Goal: Task Accomplishment & Management: Use online tool/utility

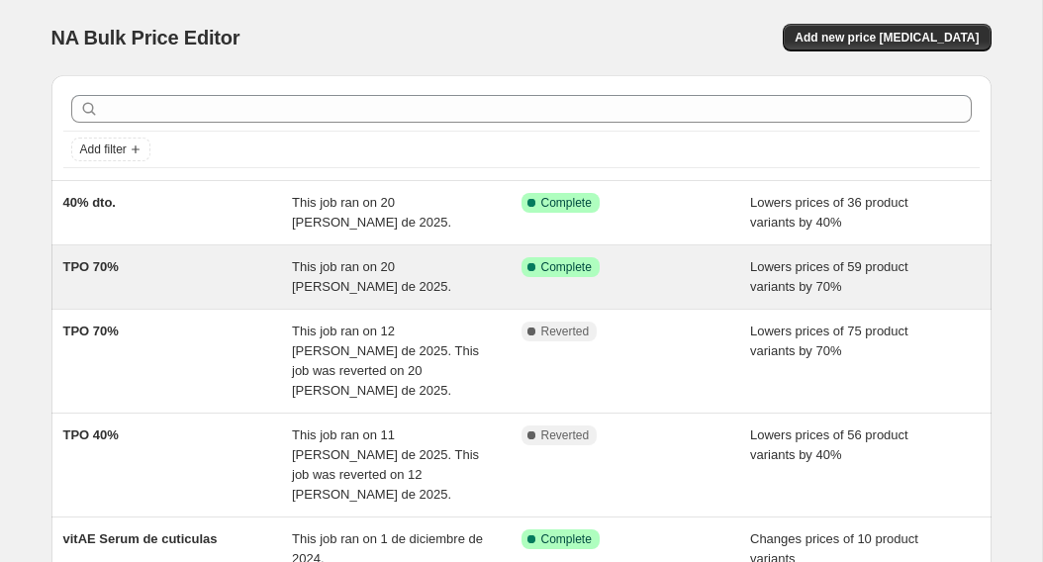
click at [185, 286] on div "TPO 70%" at bounding box center [178, 277] width 230 height 40
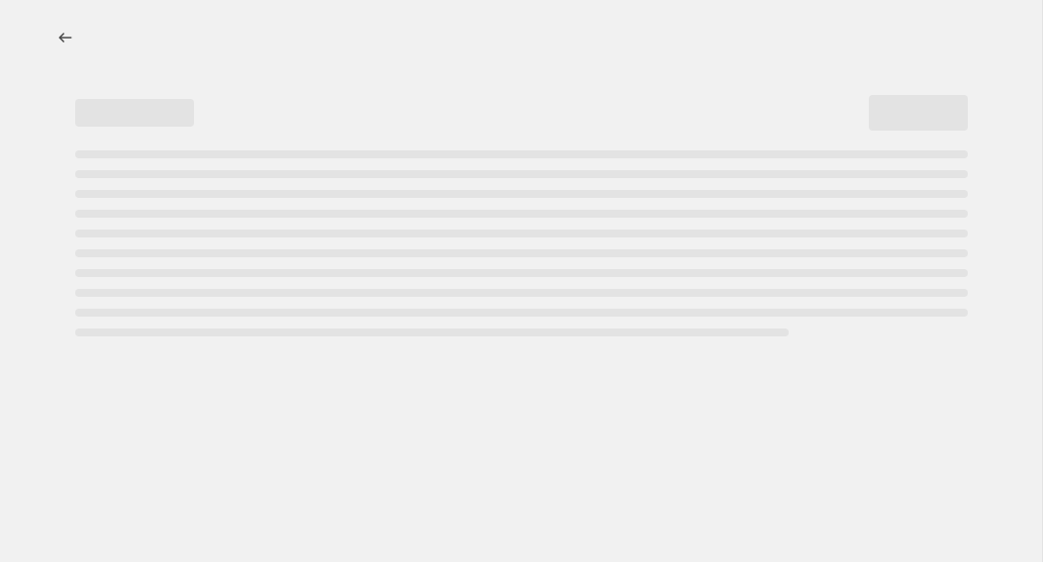
select select "percentage"
select select "collection"
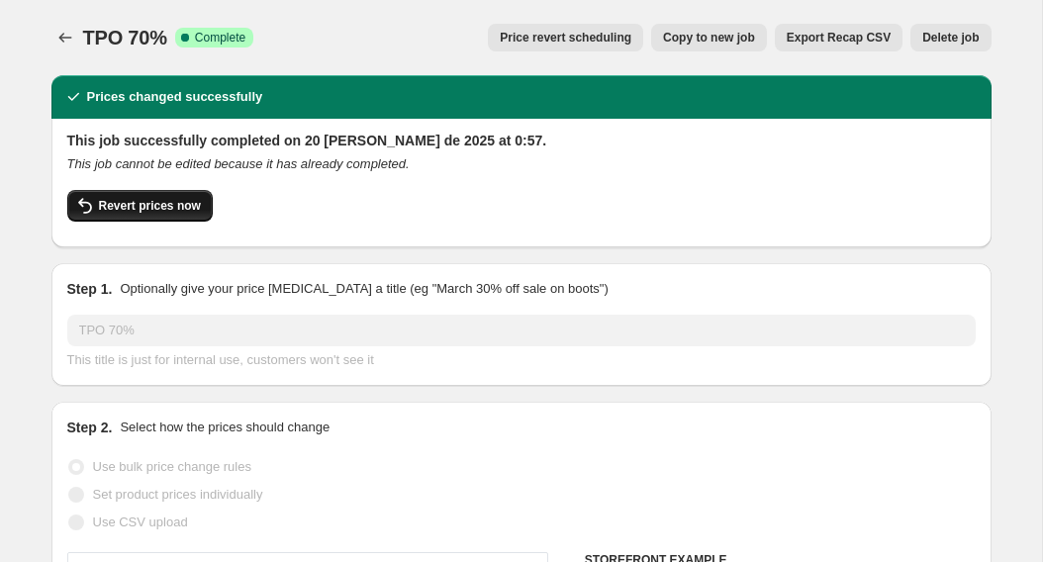
click at [190, 210] on span "Revert prices now" at bounding box center [150, 206] width 102 height 16
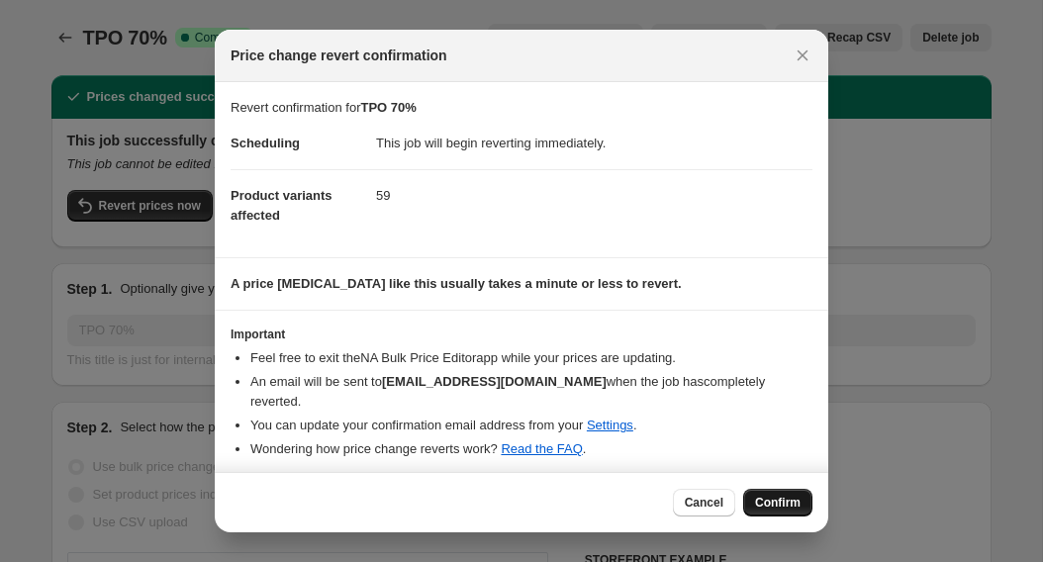
click at [798, 495] on span "Confirm" at bounding box center [778, 503] width 46 height 16
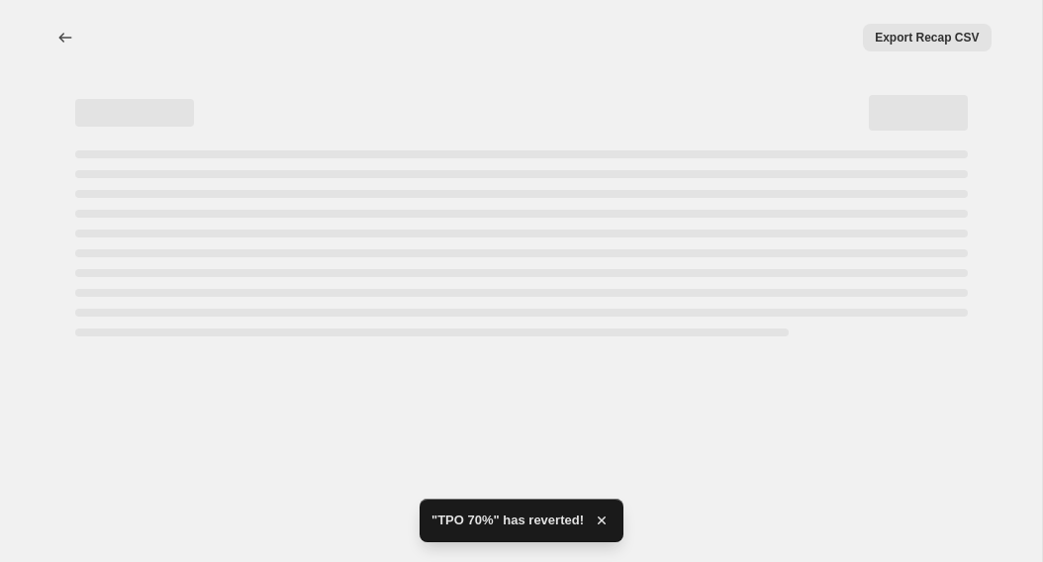
select select "percentage"
select select "collection"
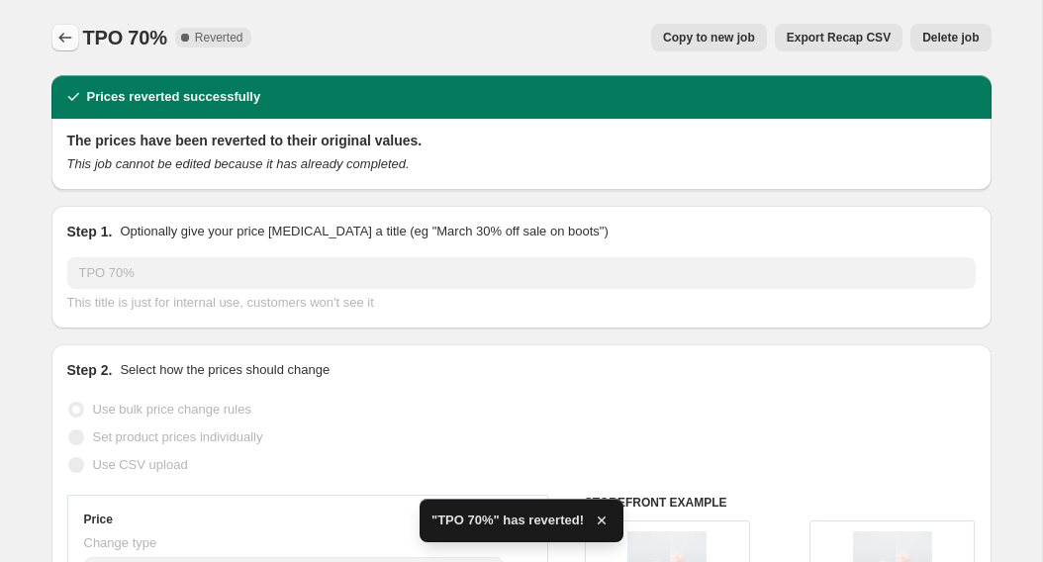
click at [65, 33] on icon "Price change jobs" at bounding box center [65, 38] width 20 height 20
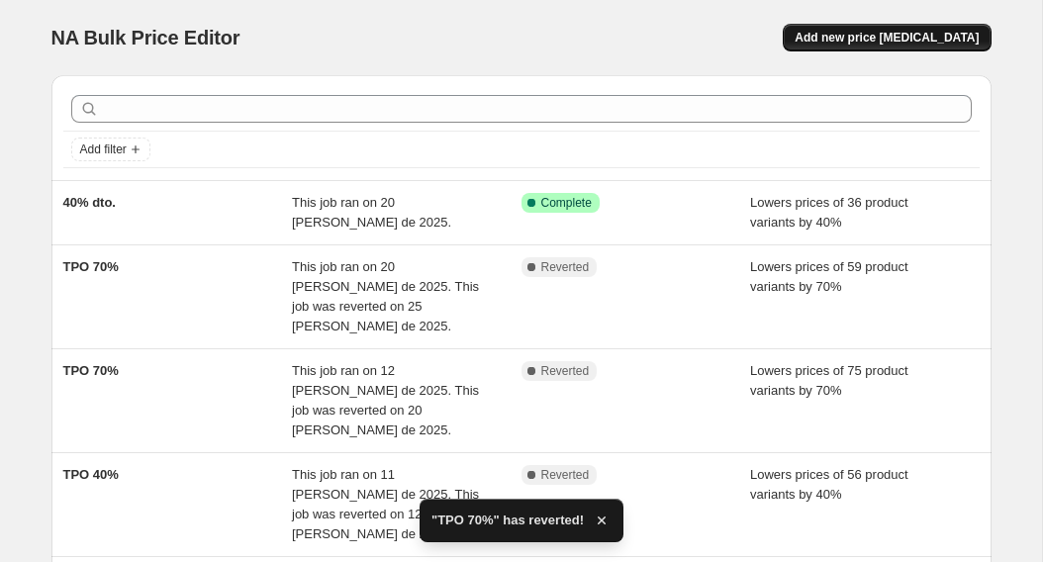
click at [897, 37] on span "Add new price [MEDICAL_DATA]" at bounding box center [887, 38] width 184 height 16
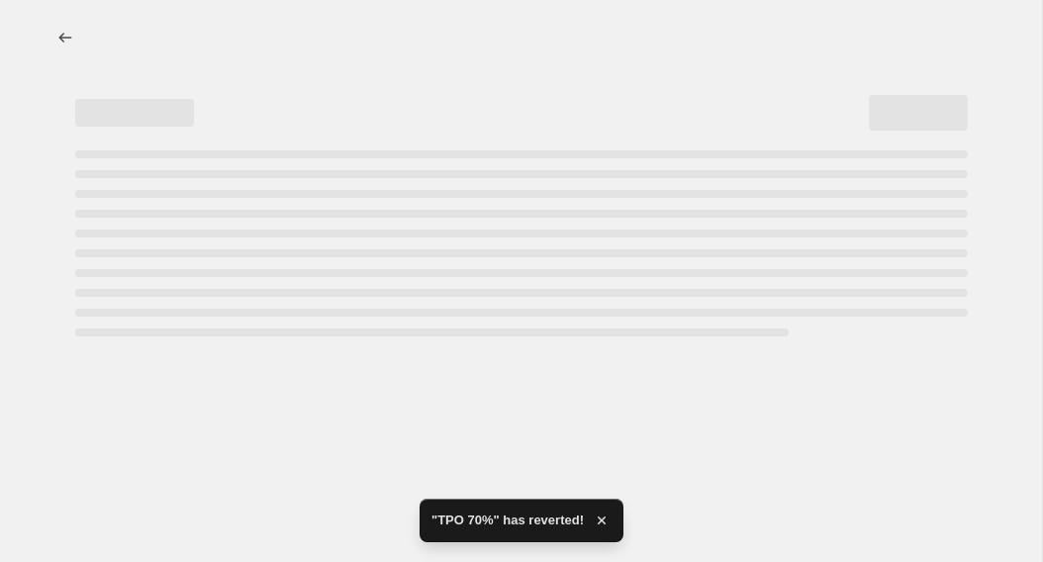
select select "percentage"
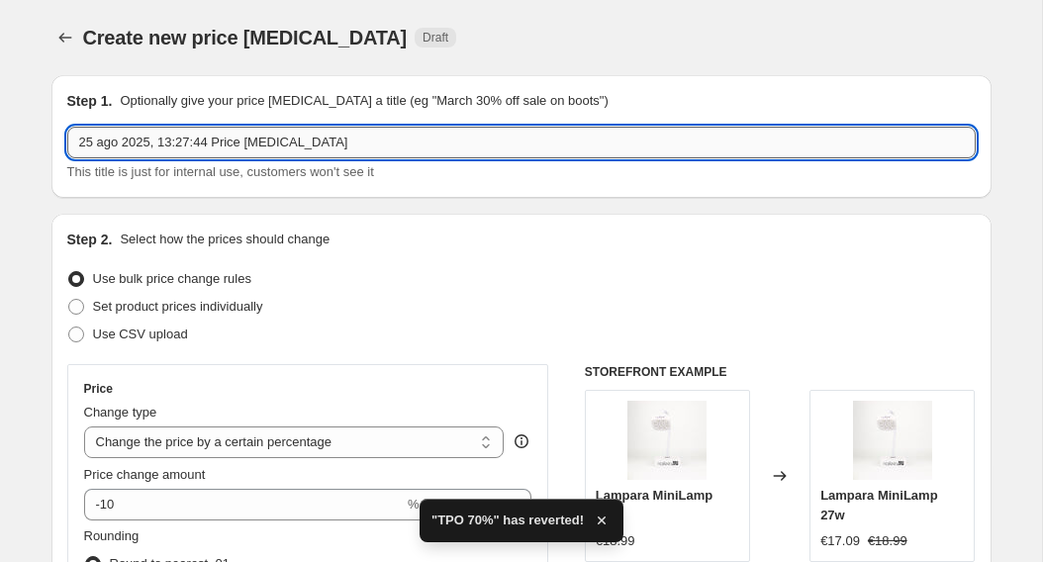
click at [513, 148] on input "25 ago 2025, 13:27:44 Price change job" at bounding box center [521, 143] width 909 height 32
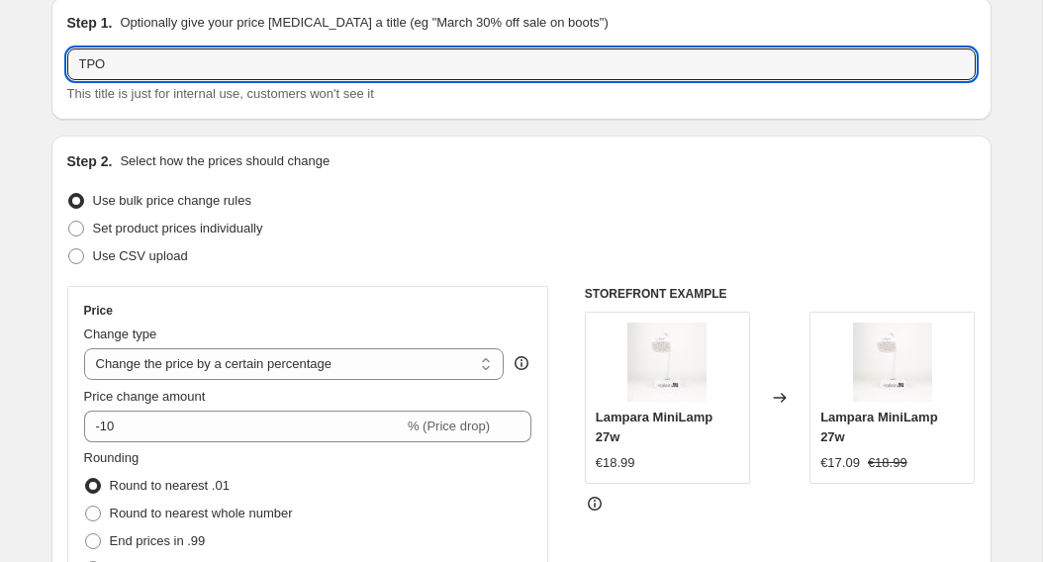
scroll to position [81, 0]
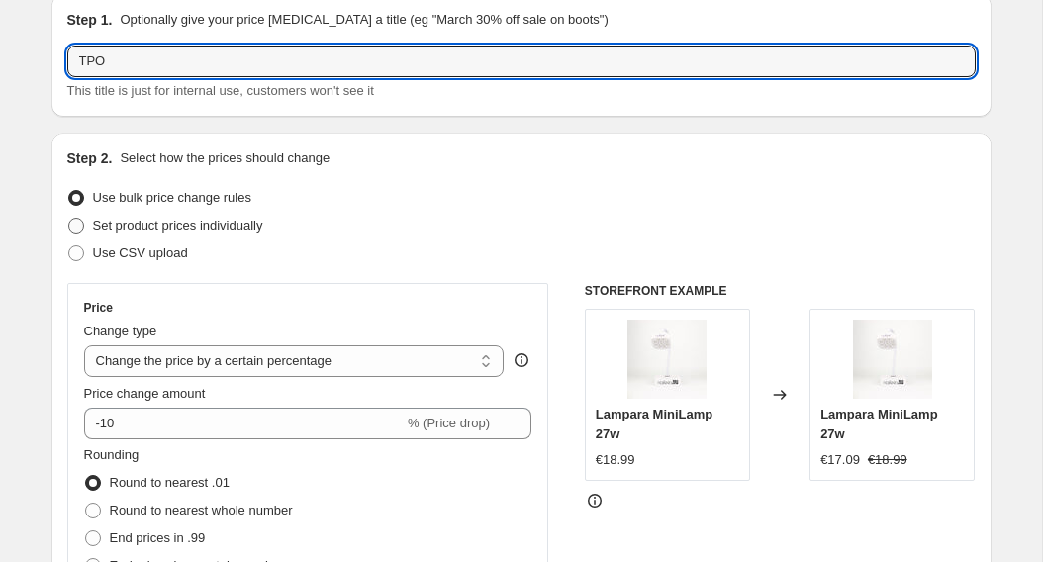
type input "TPO"
click at [252, 223] on span "Set product prices individually" at bounding box center [178, 225] width 170 height 15
click at [69, 219] on input "Set product prices individually" at bounding box center [68, 218] width 1 height 1
radio input "true"
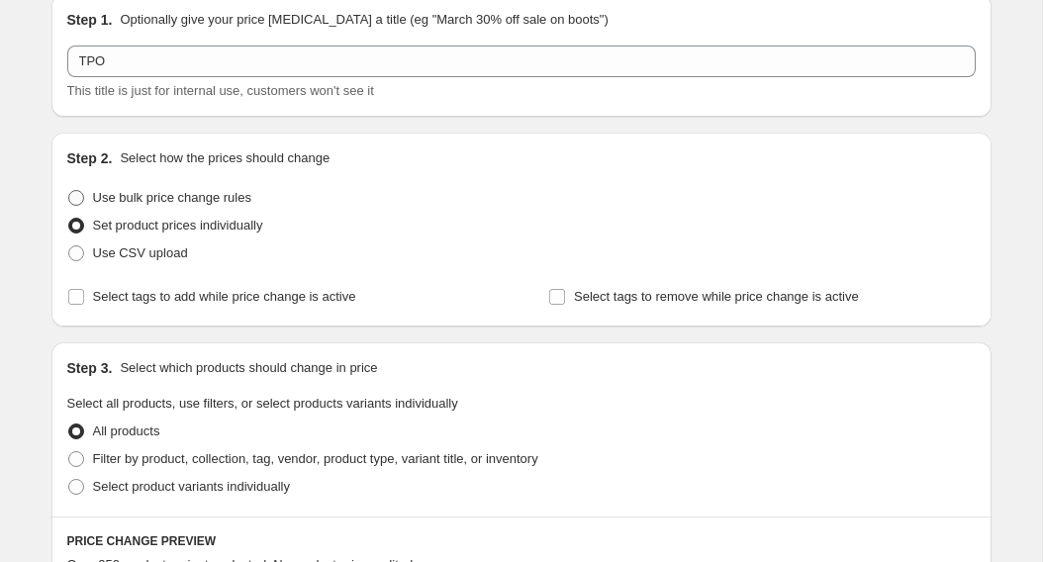
click at [251, 197] on span "Use bulk price change rules" at bounding box center [172, 197] width 158 height 15
click at [69, 191] on input "Use bulk price change rules" at bounding box center [68, 190] width 1 height 1
radio input "true"
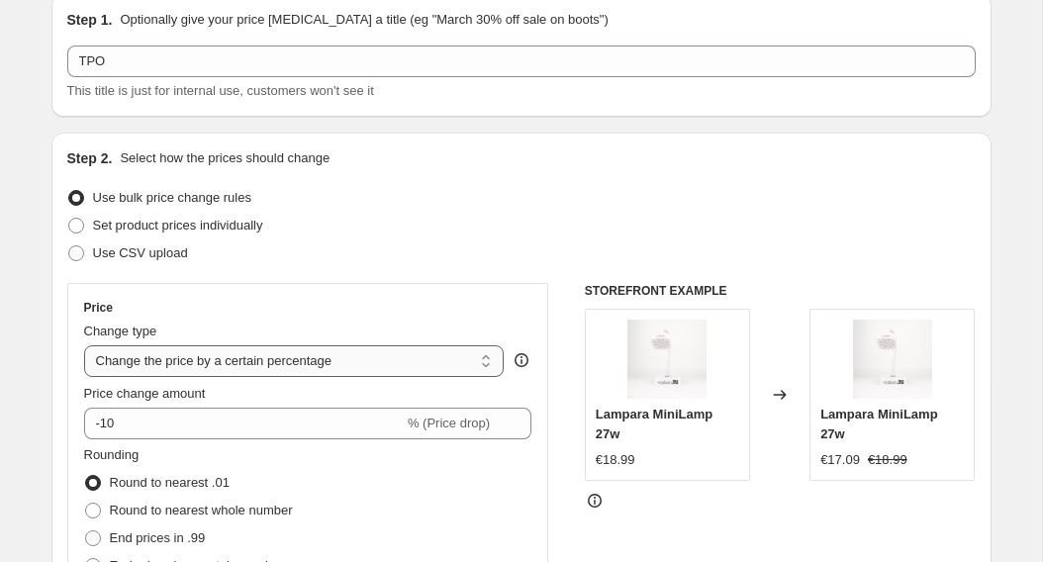
click at [399, 368] on select "Change the price to a certain amount Change the price by a certain amount Chang…" at bounding box center [294, 361] width 421 height 32
select select "to"
click at [84, 345] on select "Change the price to a certain amount Change the price by a certain amount Chang…" at bounding box center [294, 361] width 421 height 32
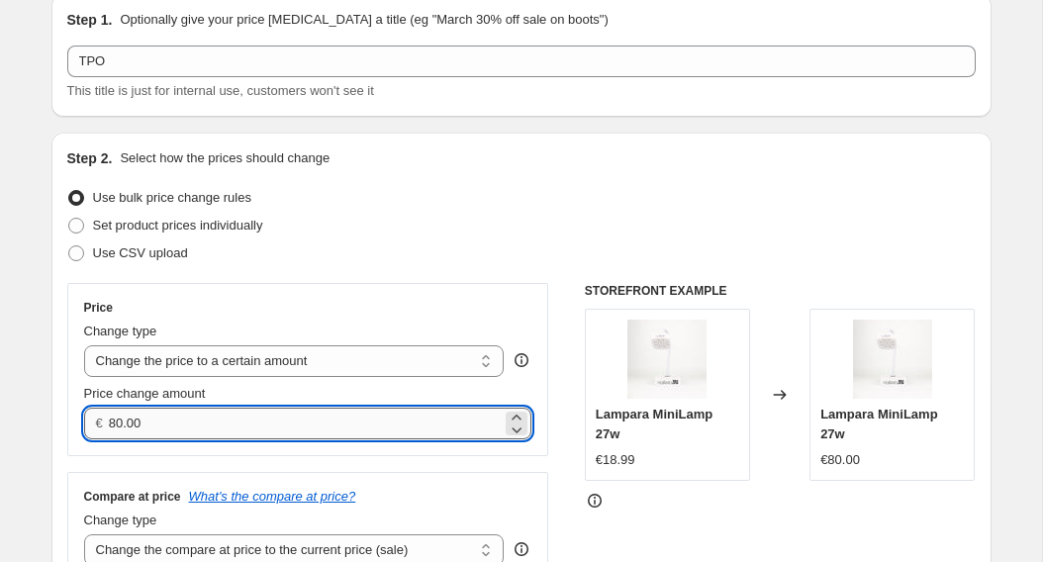
click at [362, 423] on input "80.00" at bounding box center [305, 424] width 393 height 32
type input "8"
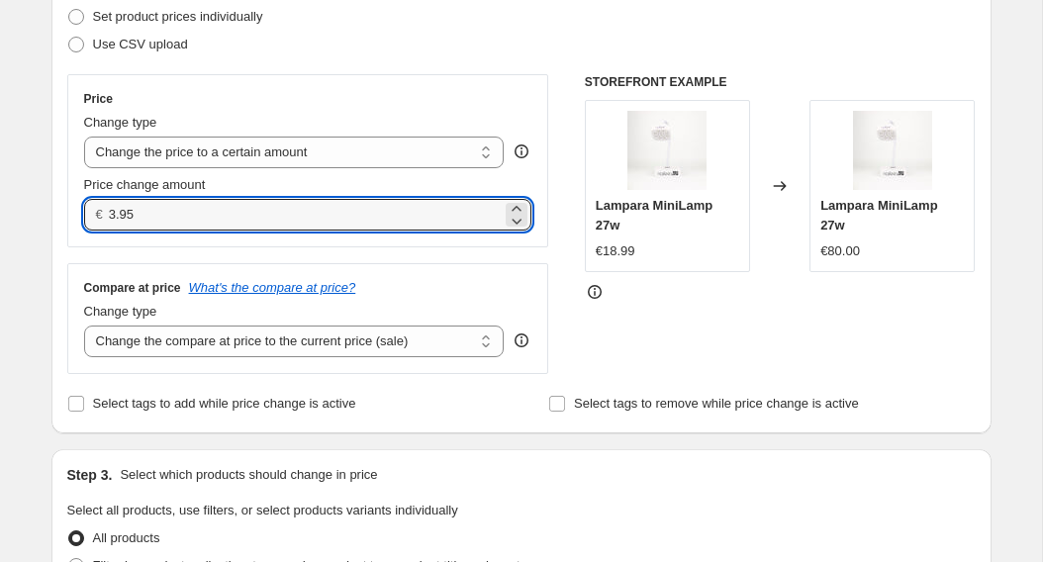
scroll to position [296, 0]
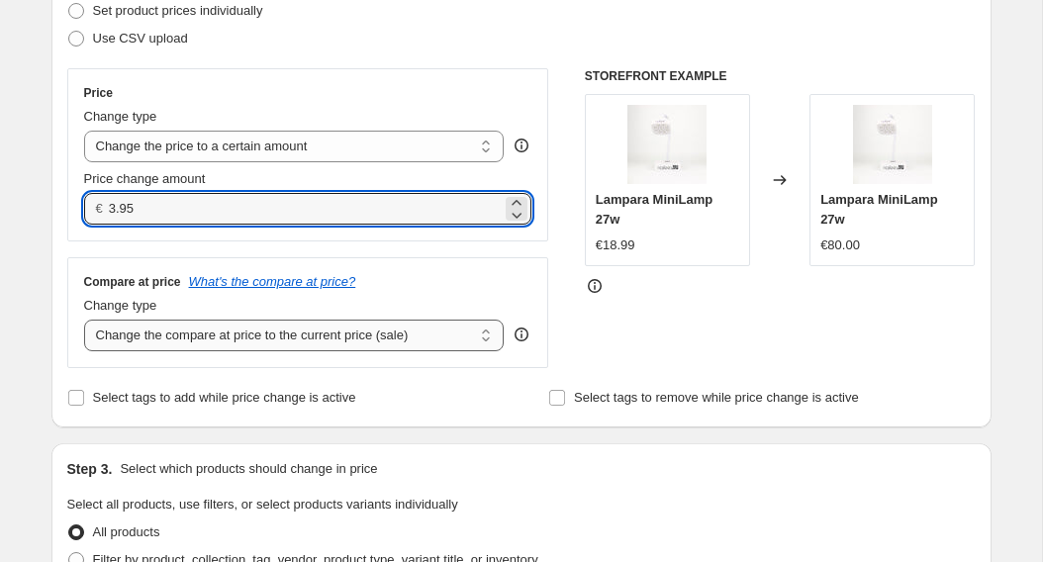
type input "3.95"
click at [455, 340] on select "Change the compare at price to the current price (sale) Change the compare at p…" at bounding box center [294, 336] width 421 height 32
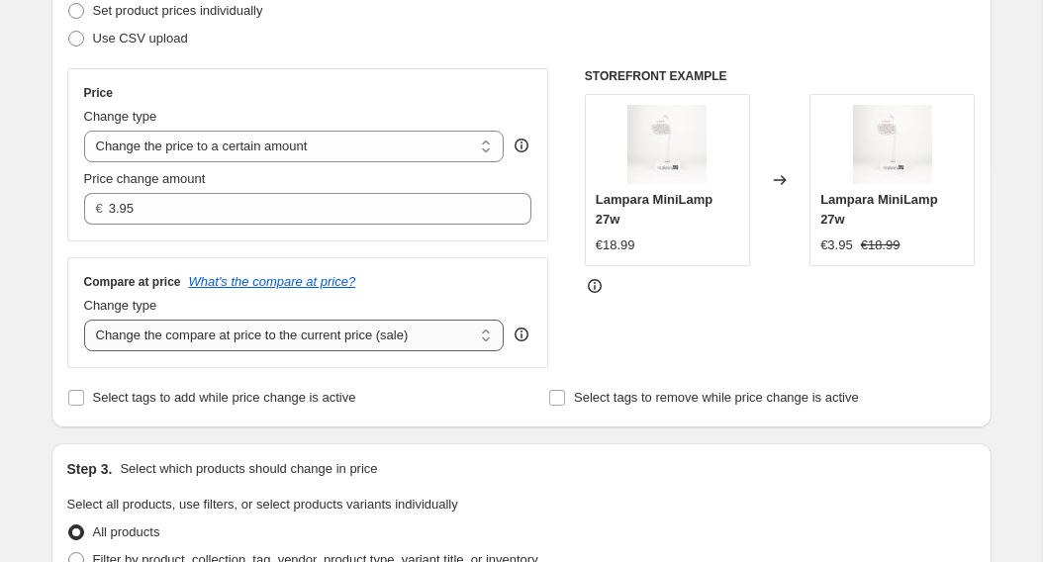
select select "remove"
click at [84, 320] on select "Change the compare at price to the current price (sale) Change the compare at p…" at bounding box center [294, 336] width 421 height 32
click at [342, 393] on span "Select tags to add while price change is active" at bounding box center [224, 397] width 263 height 15
click at [84, 393] on input "Select tags to add while price change is active" at bounding box center [76, 398] width 16 height 16
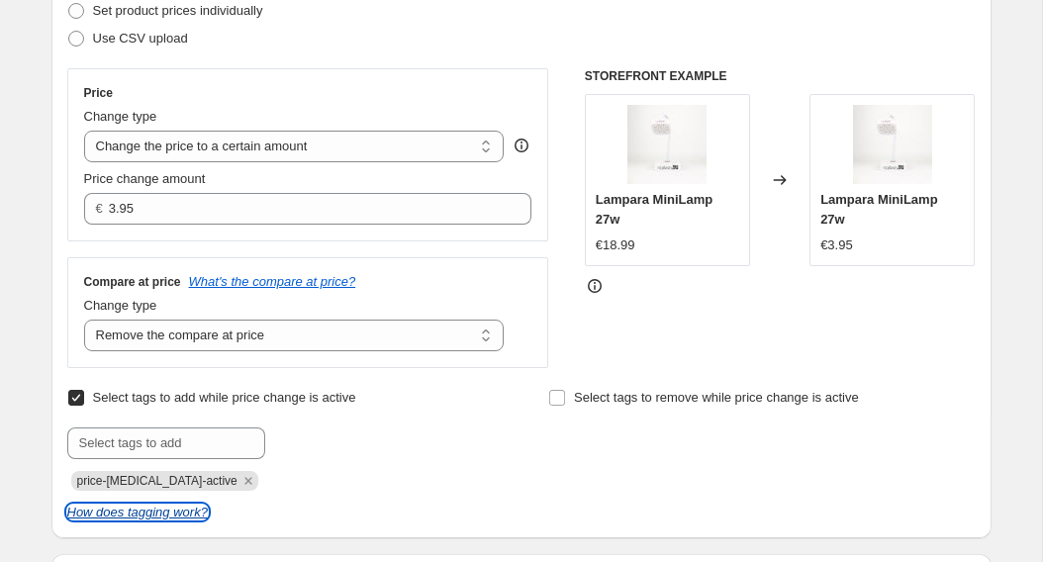
click at [172, 517] on icon "How does tagging work?" at bounding box center [137, 512] width 141 height 15
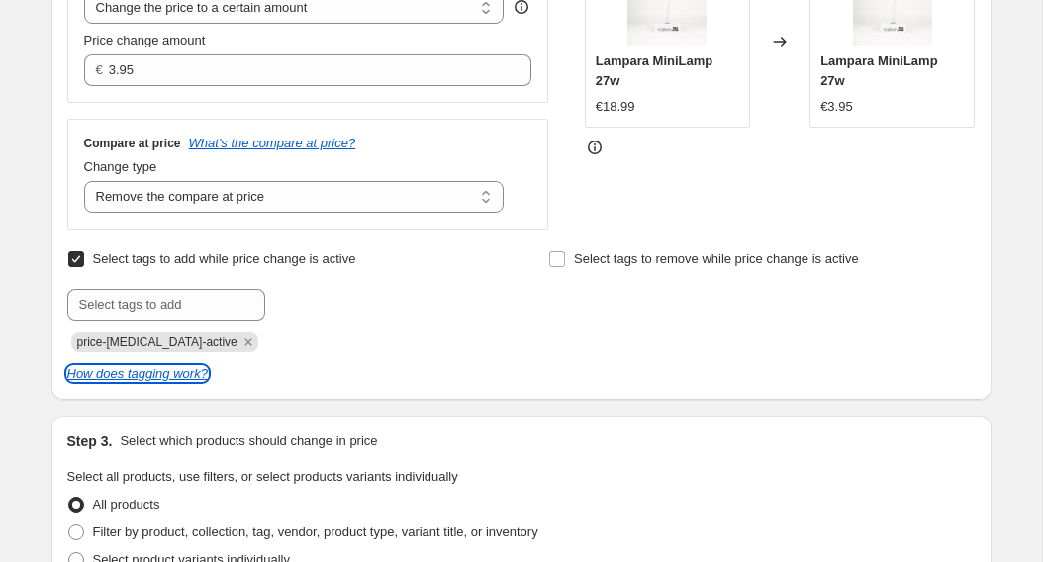
scroll to position [437, 0]
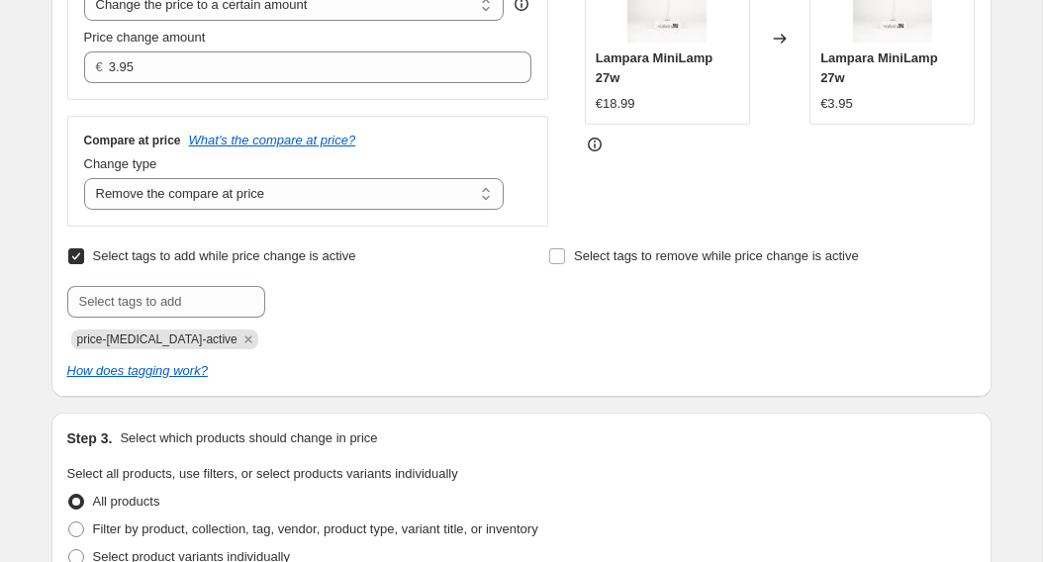
click at [80, 253] on input "Select tags to add while price change is active" at bounding box center [76, 256] width 16 height 16
checkbox input "false"
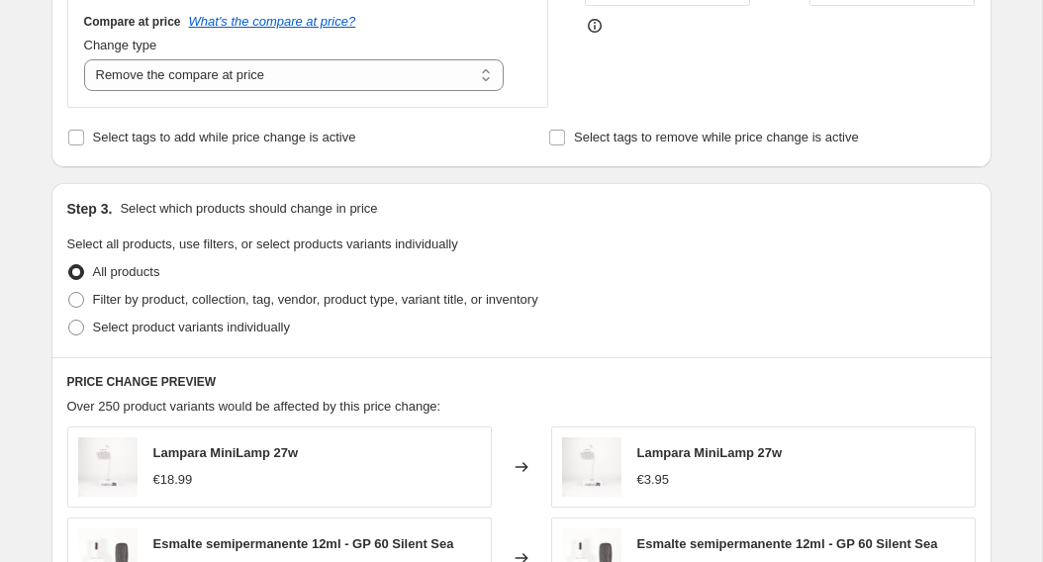
scroll to position [557, 0]
click at [81, 300] on span at bounding box center [76, 299] width 16 height 16
click at [69, 292] on input "Filter by product, collection, tag, vendor, product type, variant title, or inv…" at bounding box center [68, 291] width 1 height 1
radio input "true"
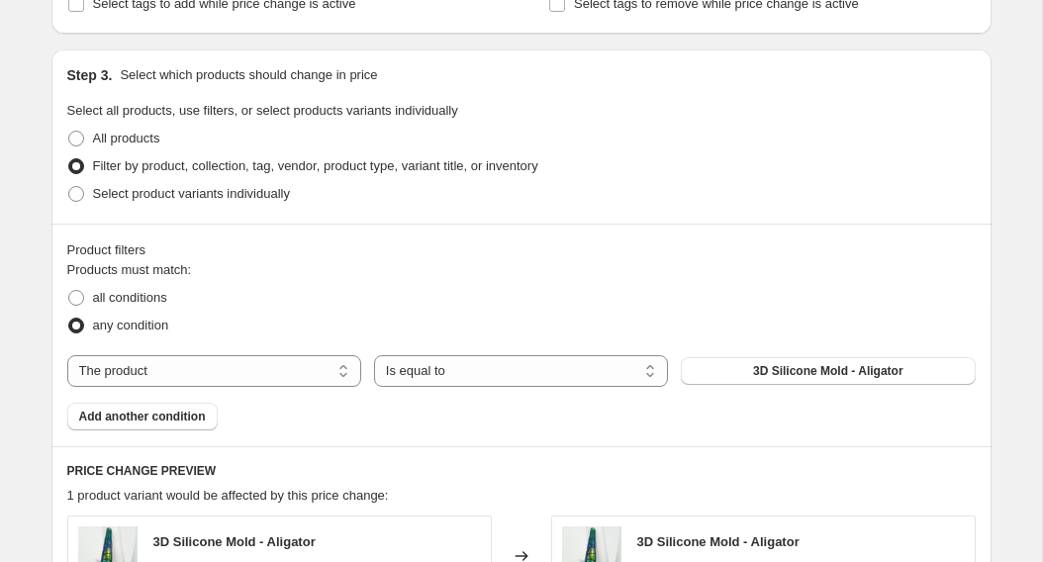
scroll to position [692, 0]
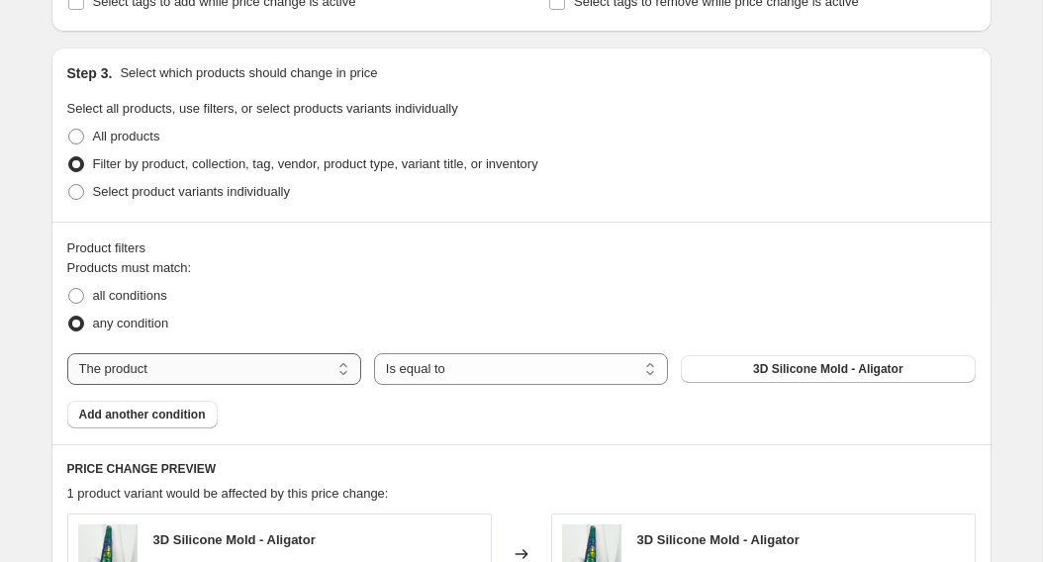
click at [265, 367] on select "The product The product's collection The product's vendor The product's type Th…" at bounding box center [214, 369] width 294 height 32
select select "collection"
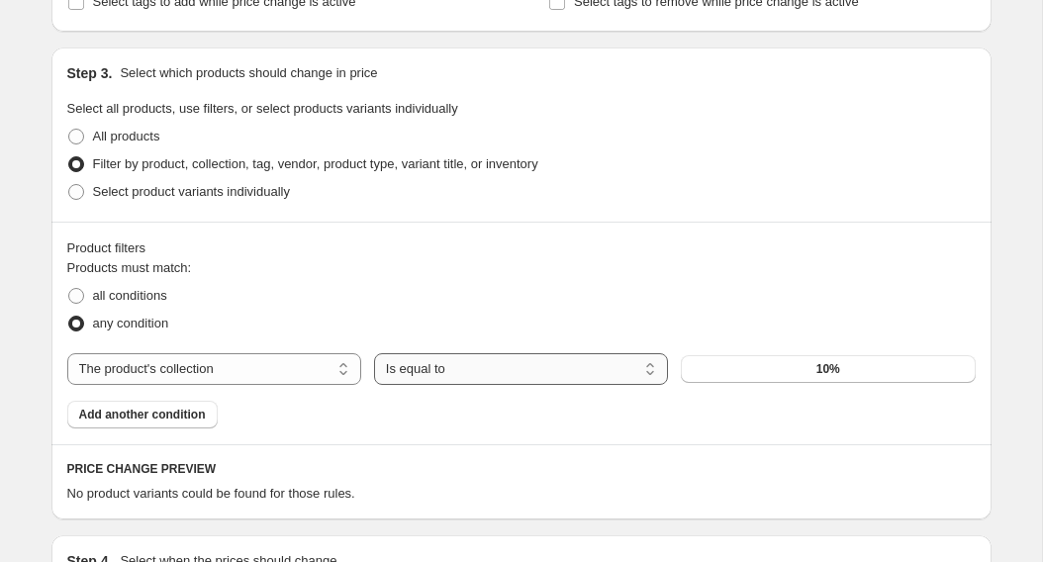
click at [640, 372] on select "Is equal to Is not equal to" at bounding box center [521, 369] width 294 height 32
click at [374, 353] on select "Is equal to Is not equal to" at bounding box center [521, 369] width 294 height 32
click at [736, 371] on button "10%" at bounding box center [828, 369] width 294 height 28
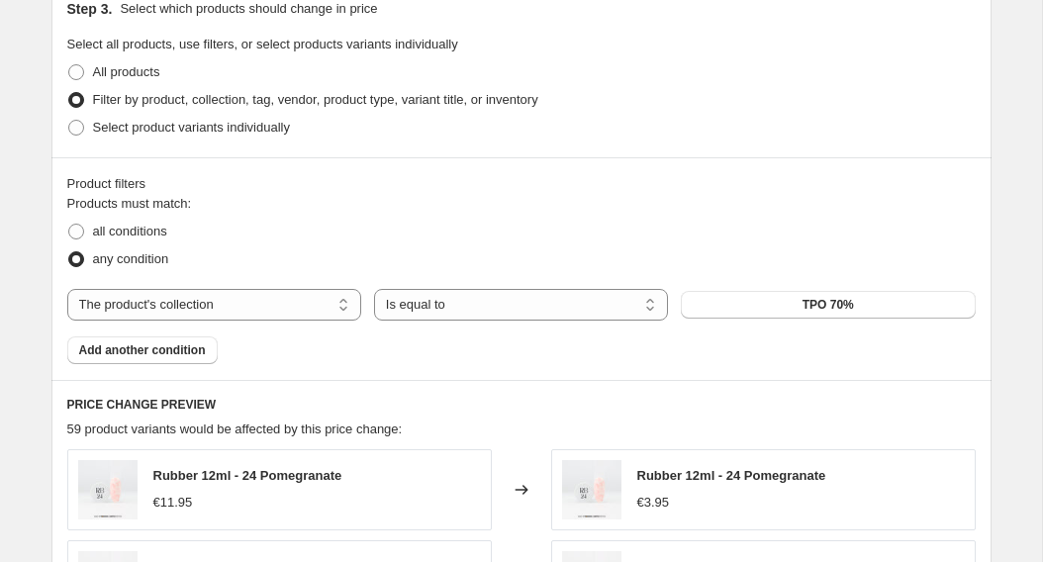
scroll to position [784, 0]
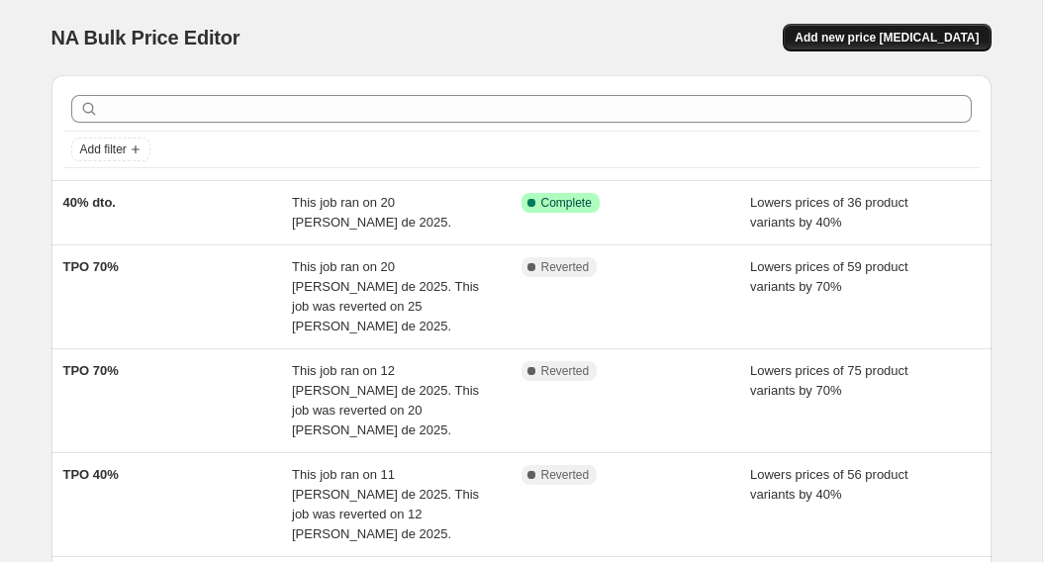
click at [951, 38] on span "Add new price [MEDICAL_DATA]" at bounding box center [887, 38] width 184 height 16
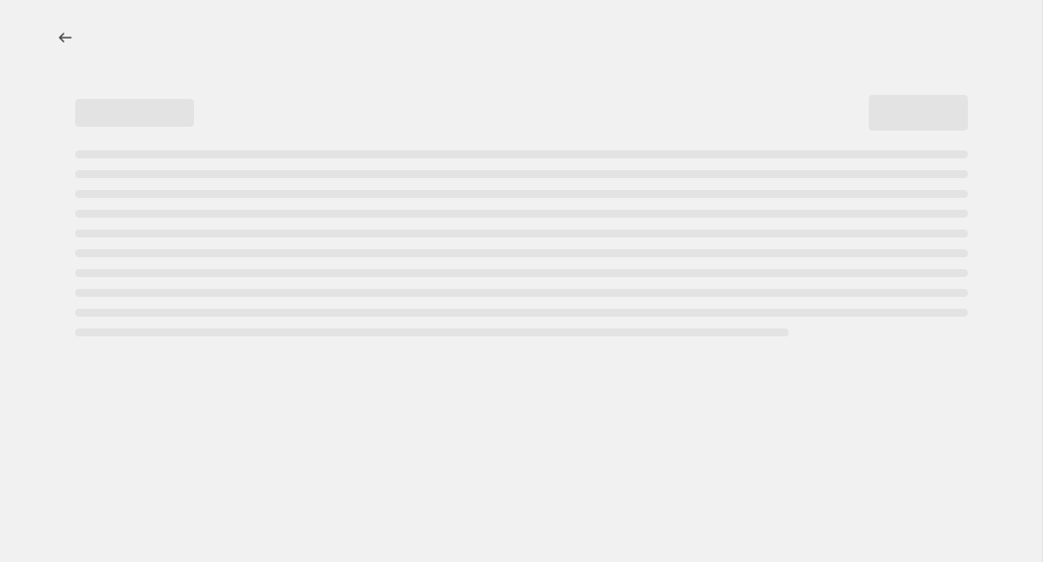
select select "percentage"
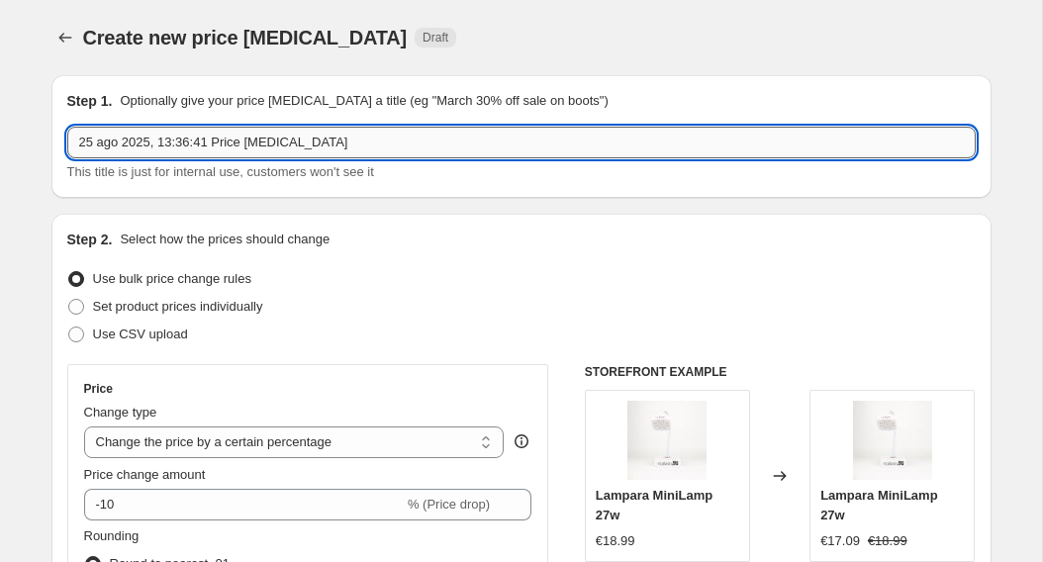
click at [473, 148] on input "25 ago 2025, 13:36:41 Price change job" at bounding box center [521, 143] width 909 height 32
type input "TPO"
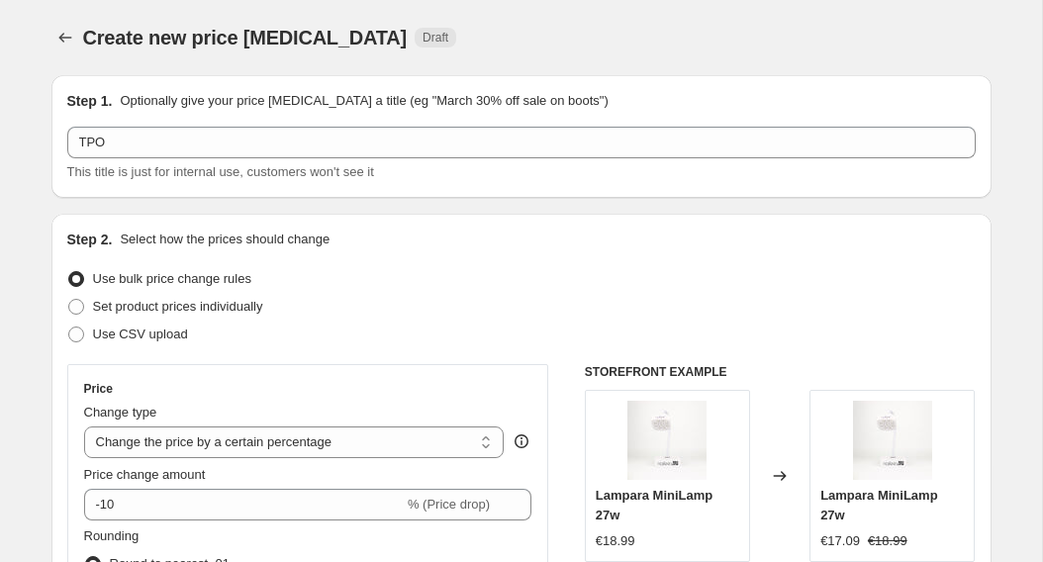
click at [465, 192] on div "Step 1. Optionally give your price change job a title (eg "March 30% off sale o…" at bounding box center [521, 136] width 940 height 123
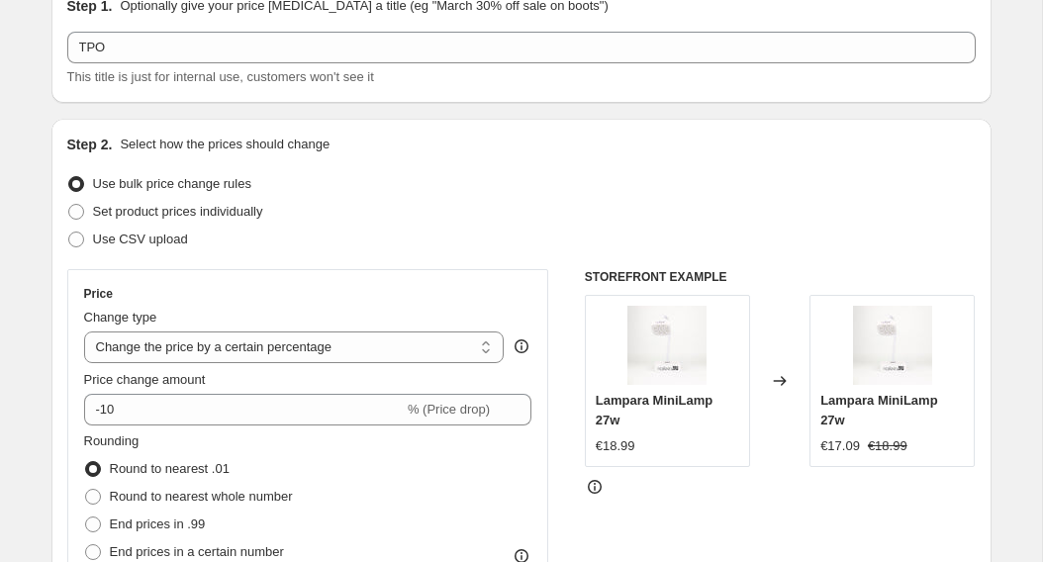
scroll to position [112, 0]
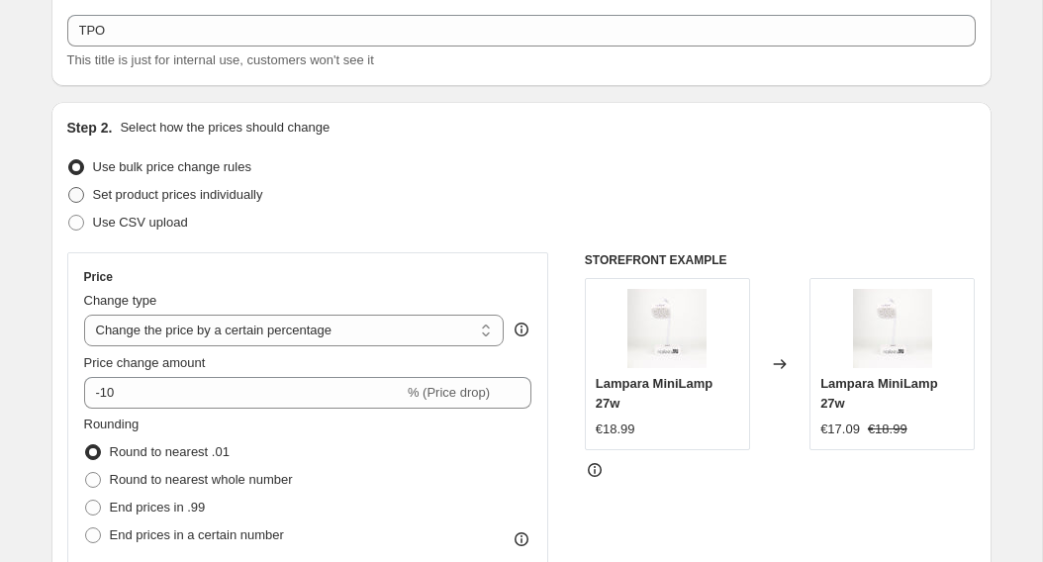
click at [263, 194] on span "Set product prices individually" at bounding box center [178, 194] width 170 height 15
click at [69, 188] on input "Set product prices individually" at bounding box center [68, 187] width 1 height 1
radio input "true"
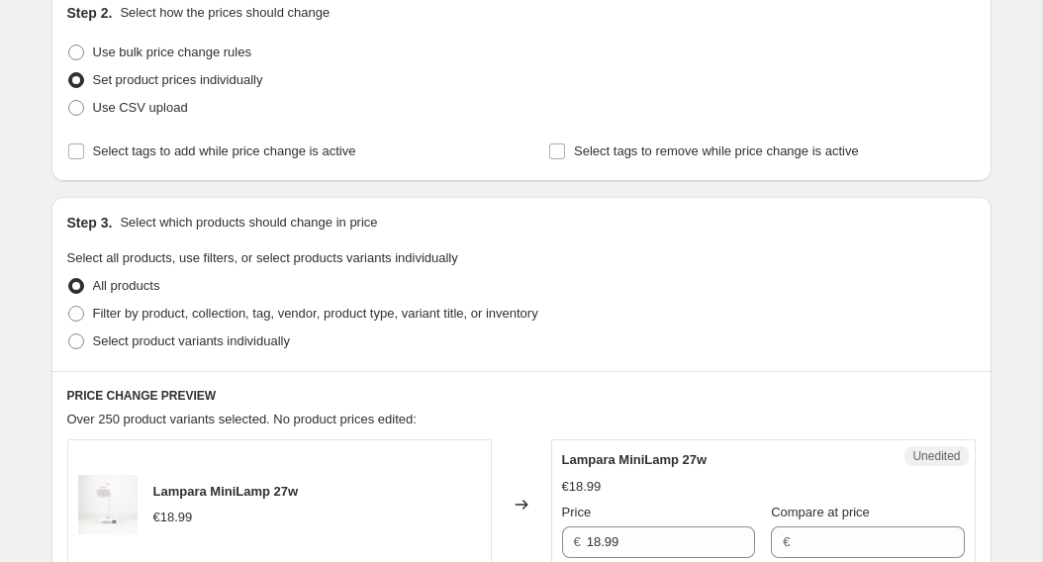
scroll to position [233, 0]
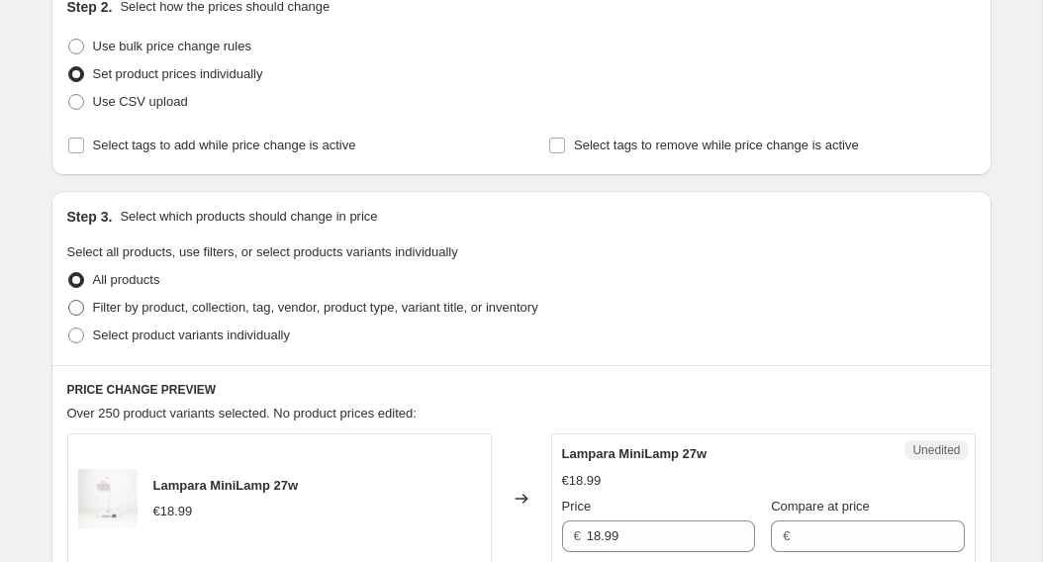
click at [303, 299] on span "Filter by product, collection, tag, vendor, product type, variant title, or inv…" at bounding box center [315, 308] width 445 height 20
click at [69, 300] on input "Filter by product, collection, tag, vendor, product type, variant title, or inv…" at bounding box center [68, 300] width 1 height 1
radio input "true"
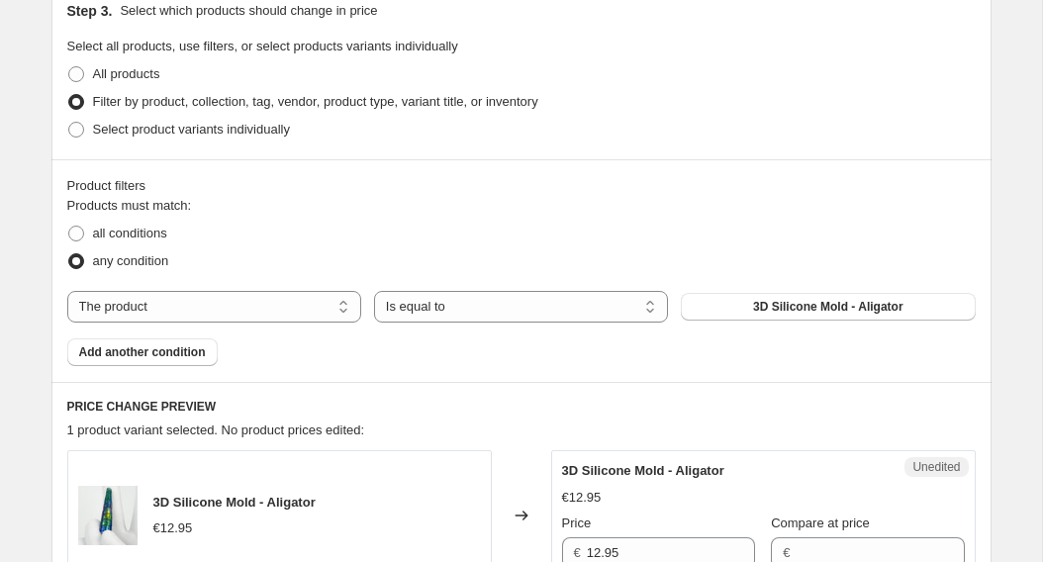
scroll to position [452, 0]
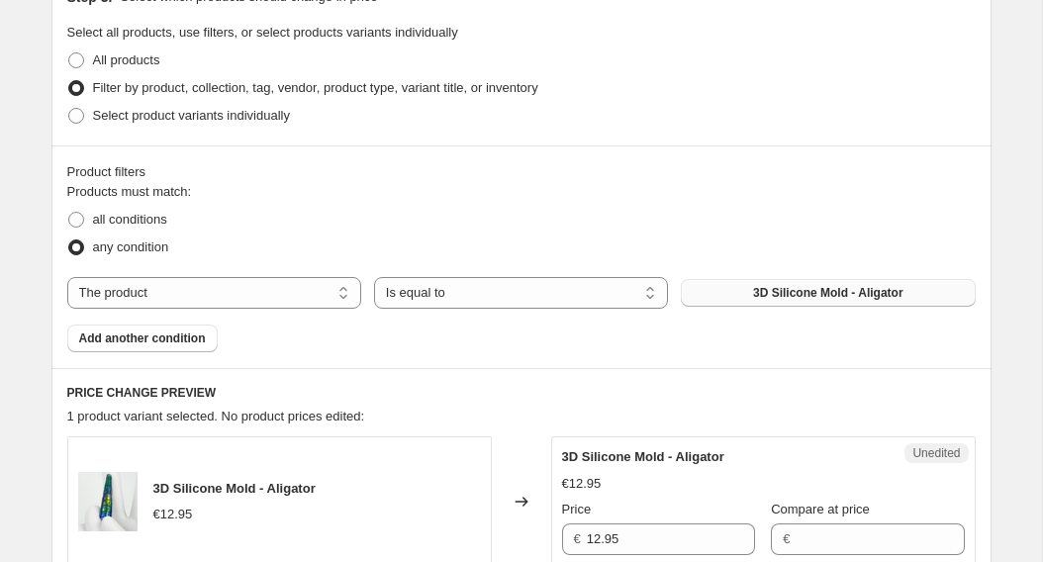
click at [737, 293] on button "3D Silicone Mold - Aligator" at bounding box center [828, 293] width 294 height 28
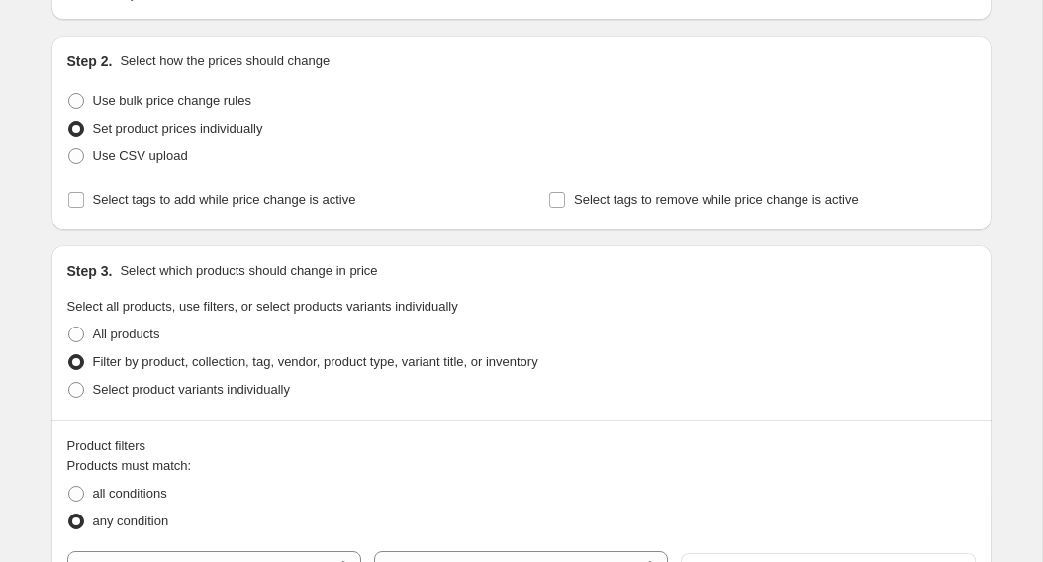
scroll to position [125, 0]
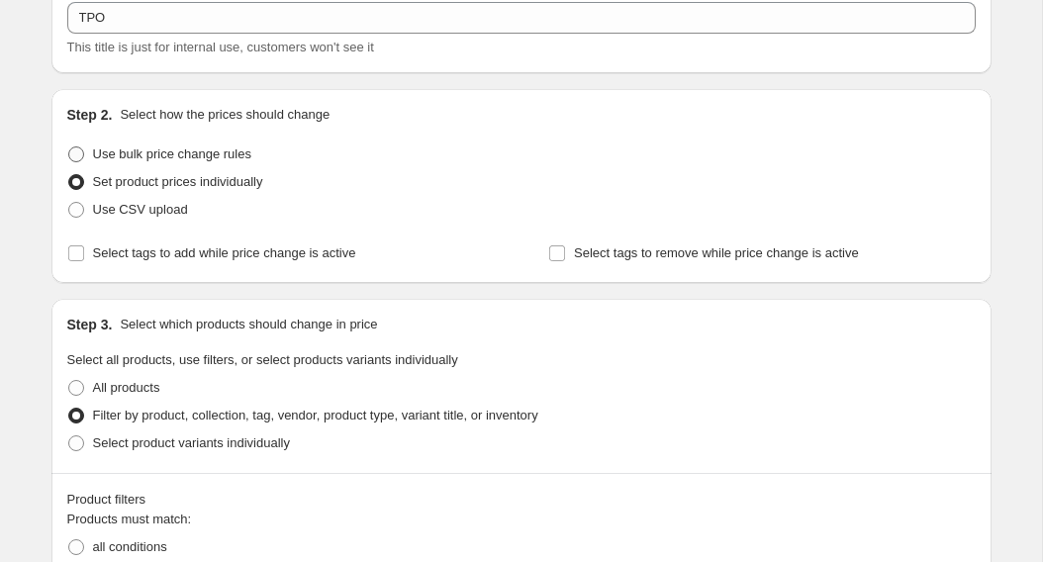
click at [77, 157] on span at bounding box center [76, 154] width 16 height 16
click at [69, 147] on input "Use bulk price change rules" at bounding box center [68, 146] width 1 height 1
radio input "true"
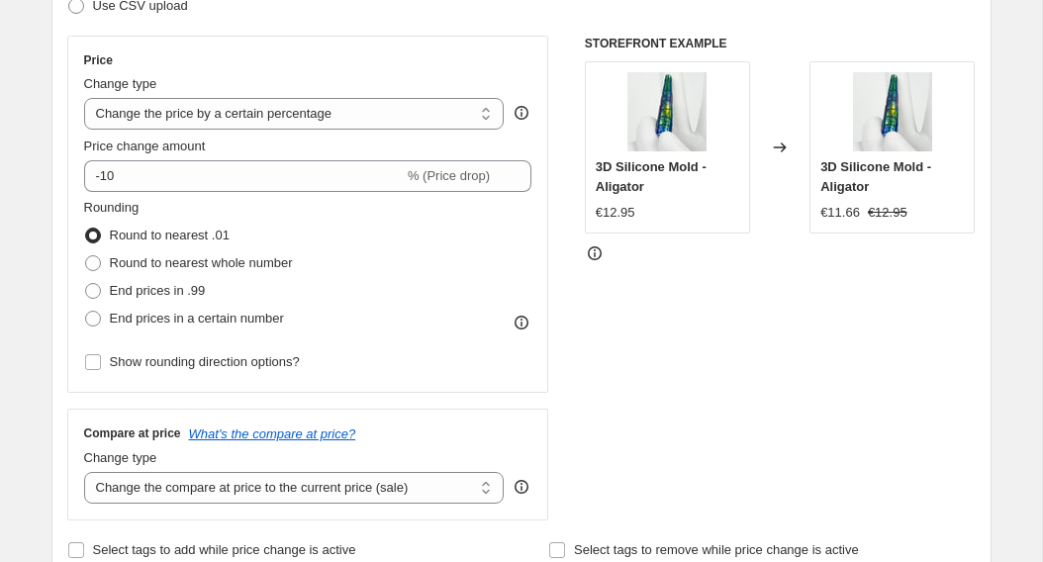
scroll to position [335, 0]
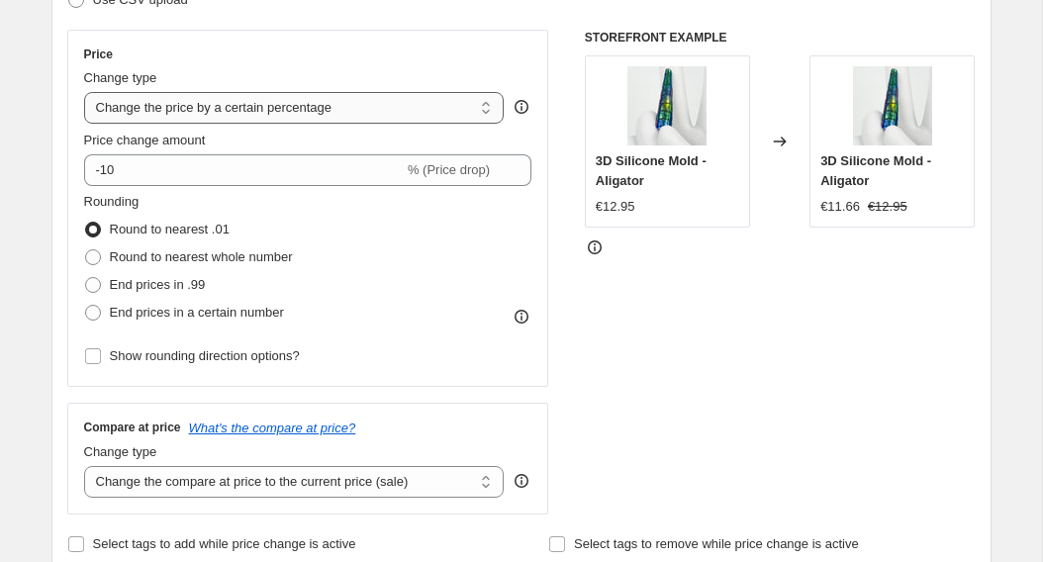
click at [441, 116] on select "Change the price to a certain amount Change the price by a certain amount Chang…" at bounding box center [294, 108] width 421 height 32
select select "to"
click at [84, 92] on select "Change the price to a certain amount Change the price by a certain amount Chang…" at bounding box center [294, 108] width 421 height 32
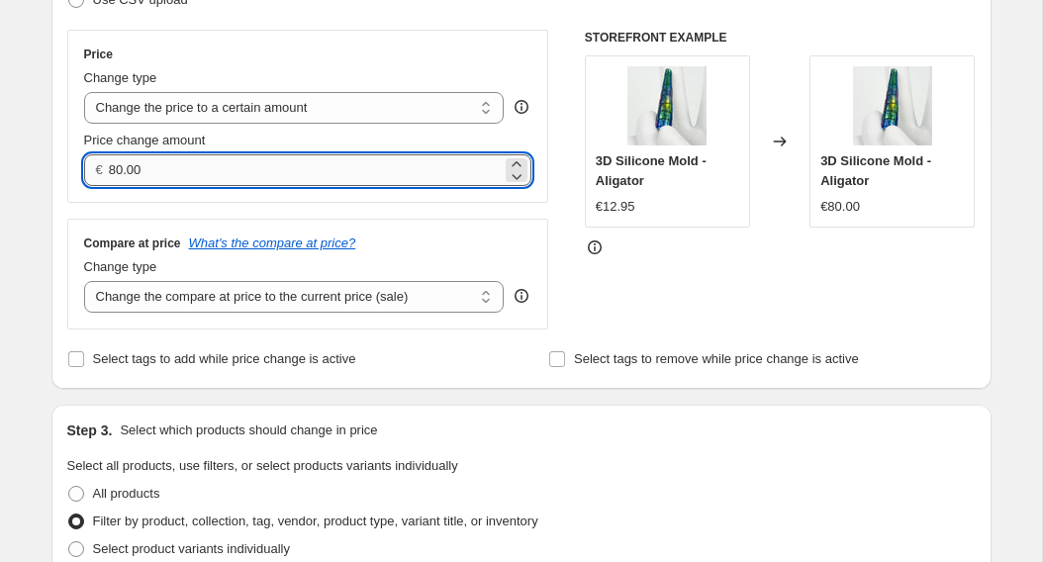
click at [353, 168] on input "80.00" at bounding box center [305, 170] width 393 height 32
type input "8"
type input "3.95"
click at [334, 299] on select "Change the compare at price to the current price (sale) Change the compare at p…" at bounding box center [294, 297] width 421 height 32
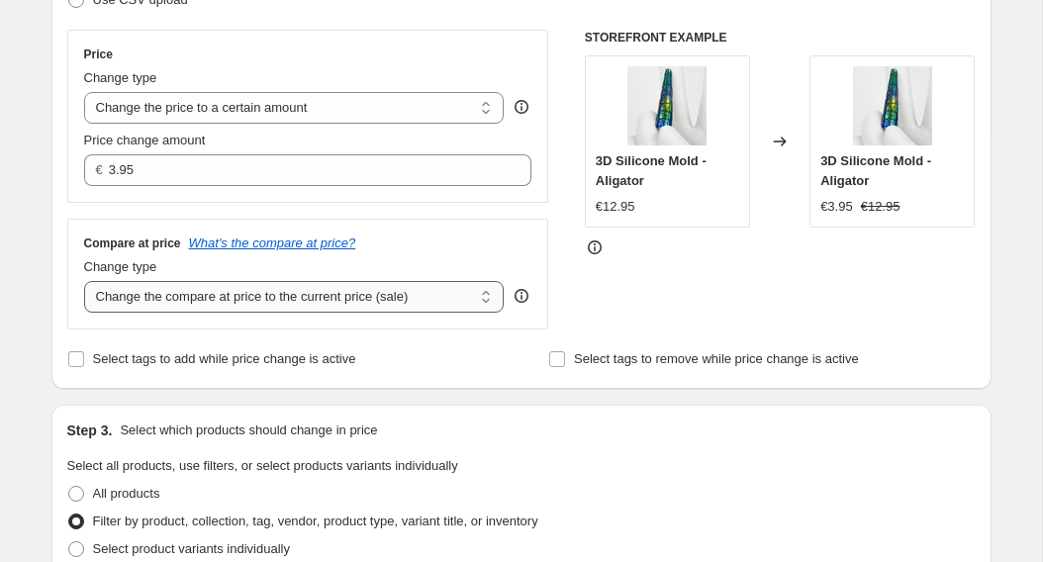
select select "remove"
click at [84, 281] on select "Change the compare at price to the current price (sale) Change the compare at p…" at bounding box center [294, 297] width 421 height 32
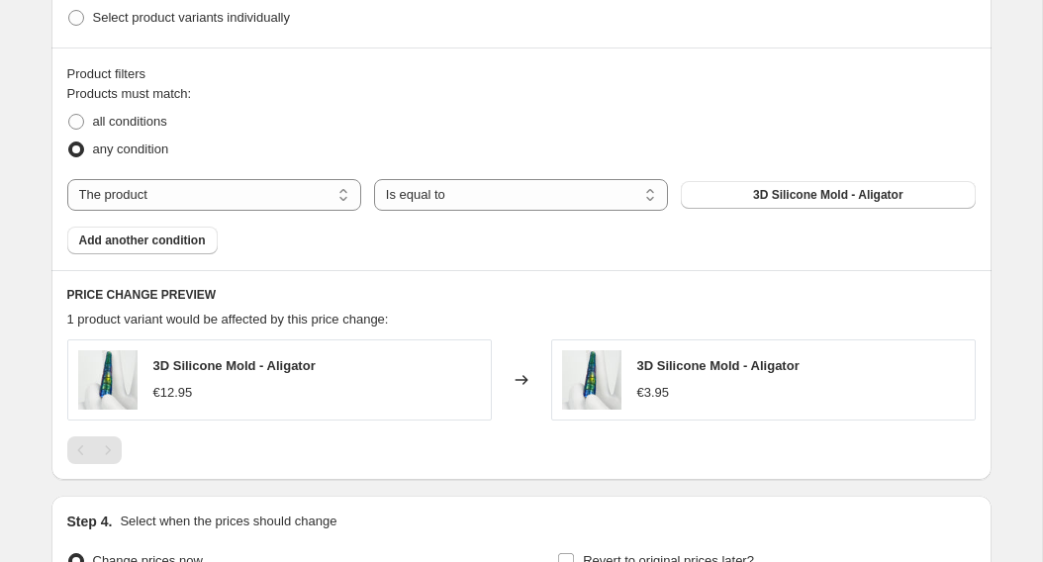
scroll to position [889, 0]
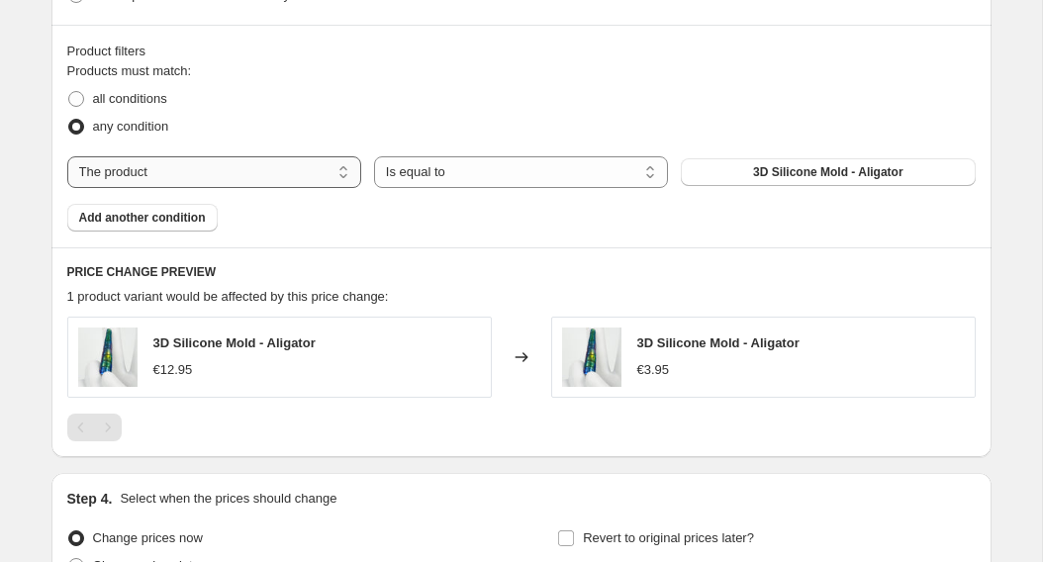
click at [270, 168] on select "The product The product's collection The product's vendor The product's type Th…" at bounding box center [214, 172] width 294 height 32
select select "collection"
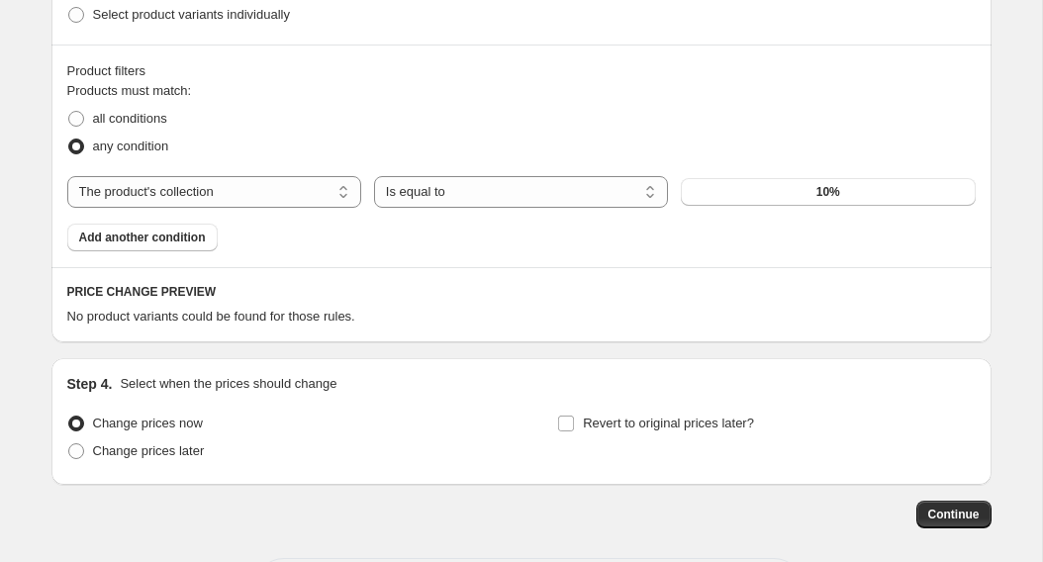
scroll to position [843, 0]
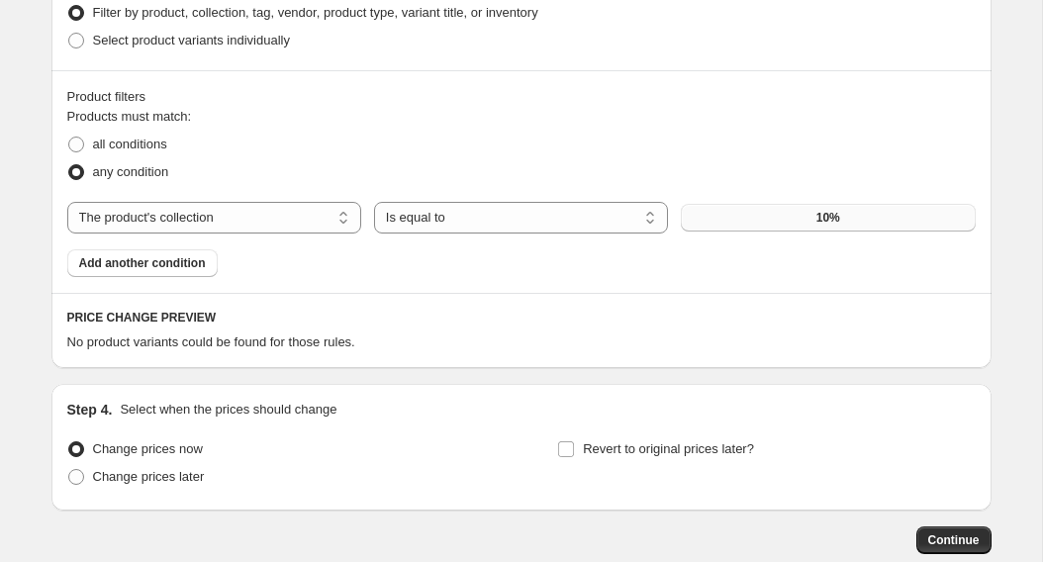
click at [859, 218] on button "10%" at bounding box center [828, 218] width 294 height 28
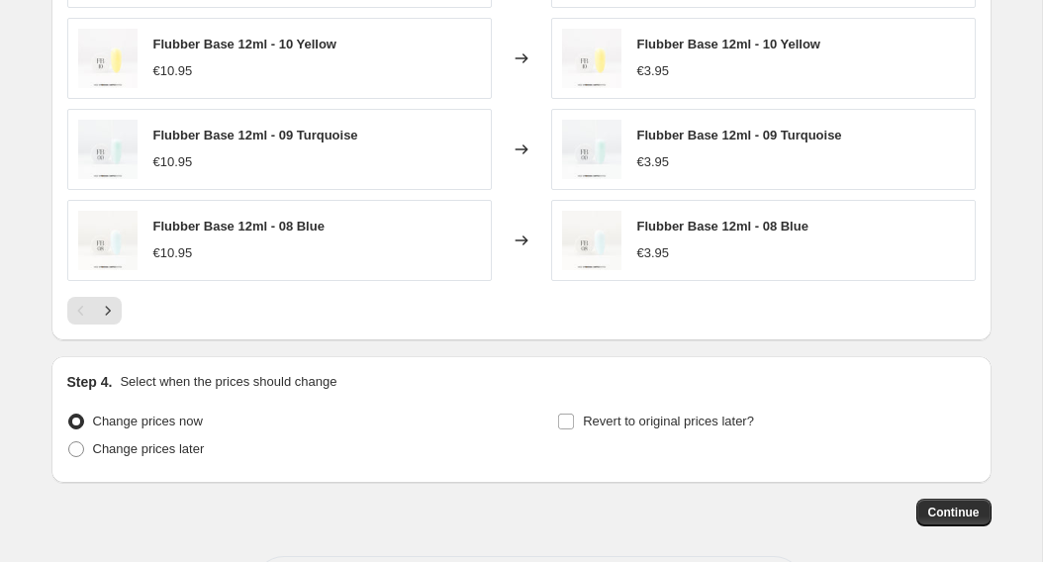
scroll to position [1454, 0]
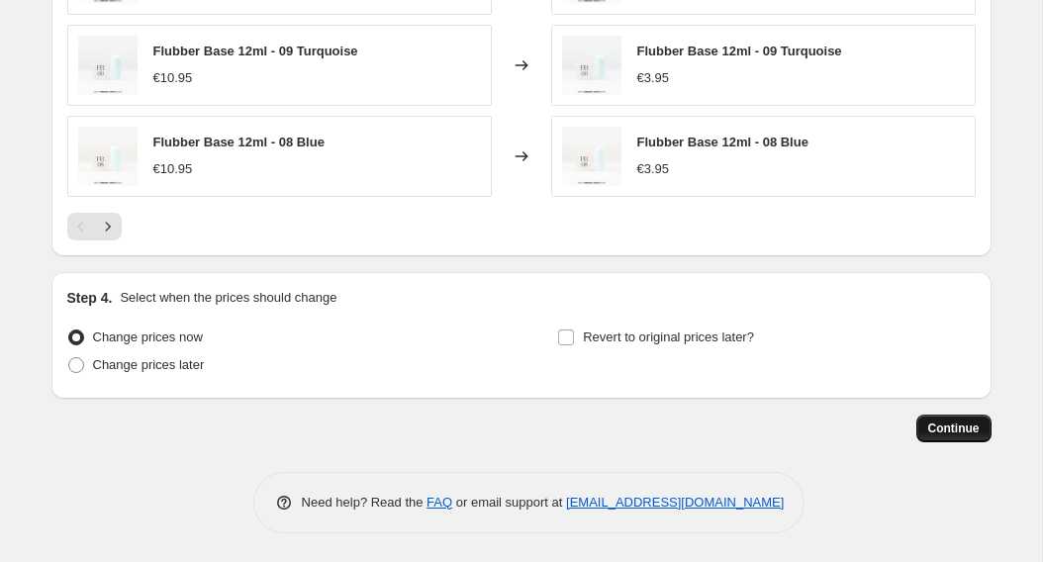
click at [939, 427] on span "Continue" at bounding box center [953, 429] width 51 height 16
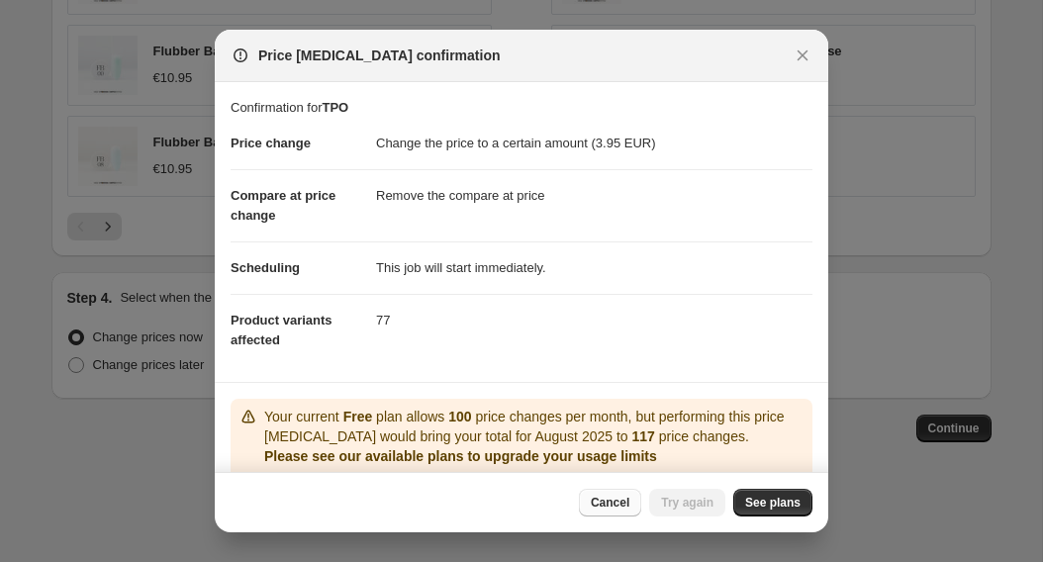
click at [627, 508] on span "Cancel" at bounding box center [610, 503] width 39 height 16
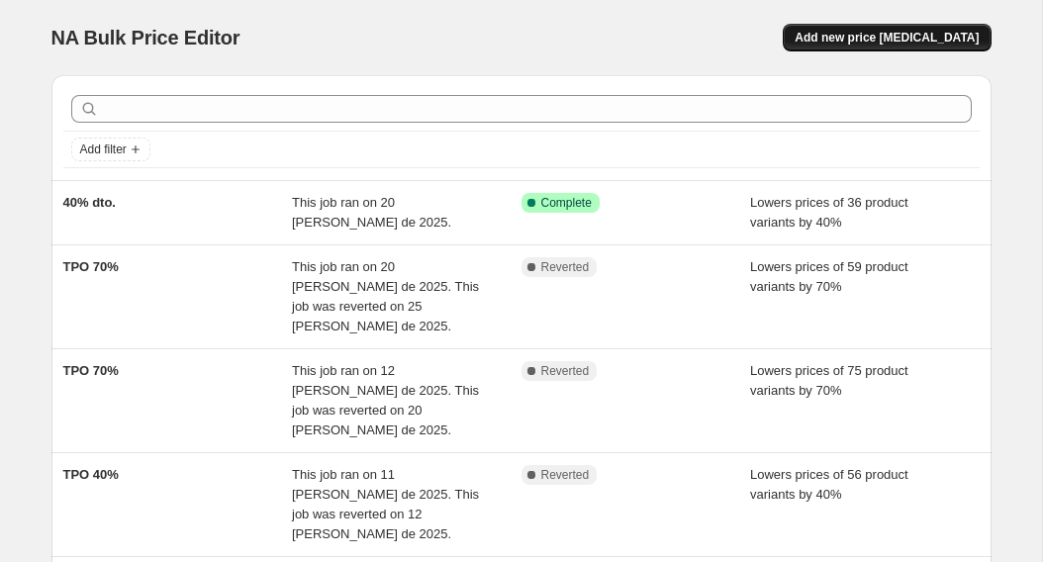
click at [904, 44] on span "Add new price [MEDICAL_DATA]" at bounding box center [887, 38] width 184 height 16
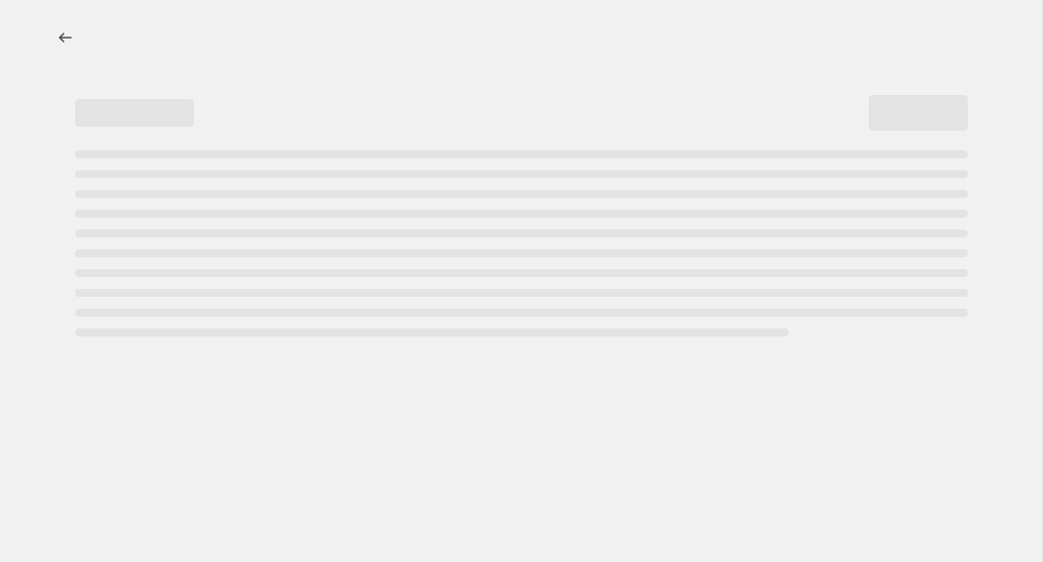
select select "percentage"
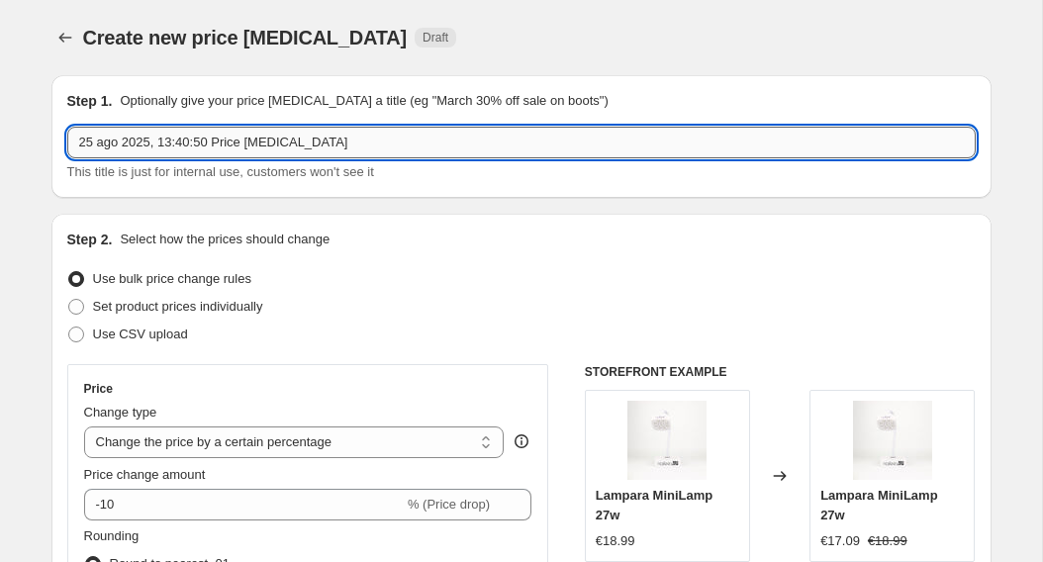
click at [508, 145] on input "25 ago 2025, 13:40:50 Price change job" at bounding box center [521, 143] width 909 height 32
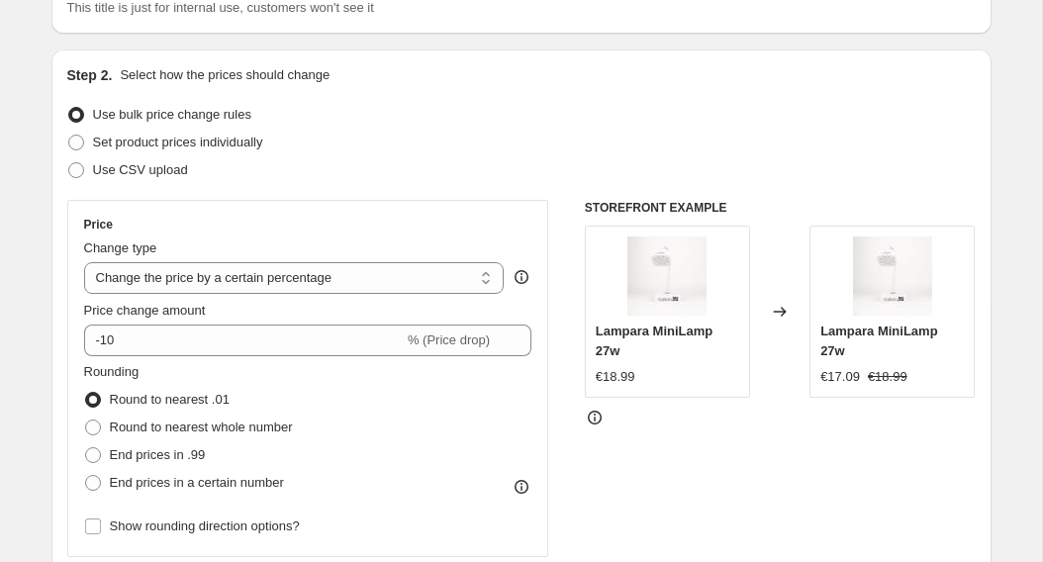
scroll to position [166, 0]
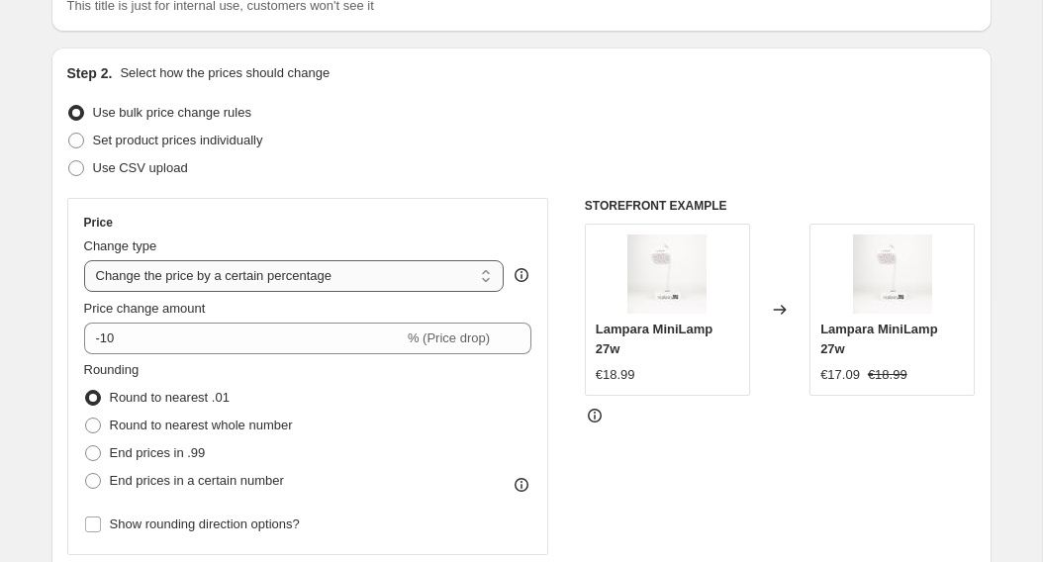
type input "TPO"
click at [355, 273] on select "Change the price to a certain amount Change the price by a certain amount Chang…" at bounding box center [294, 276] width 421 height 32
select select "by"
click at [84, 260] on select "Change the price to a certain amount Change the price by a certain amount Chang…" at bounding box center [294, 276] width 421 height 32
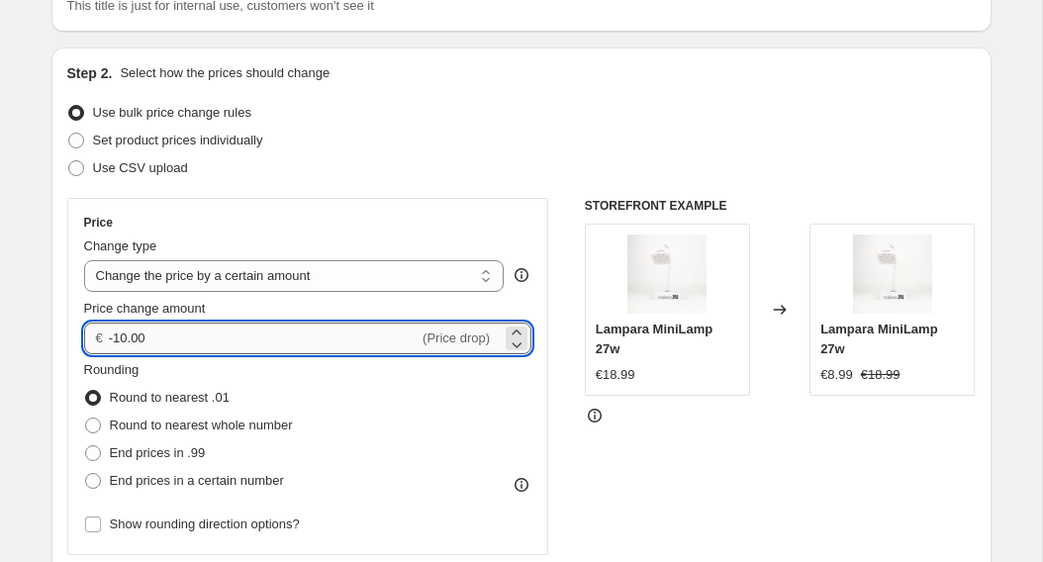
click at [303, 330] on input "-10.00" at bounding box center [264, 339] width 310 height 32
type input "-1"
type input "-3.95"
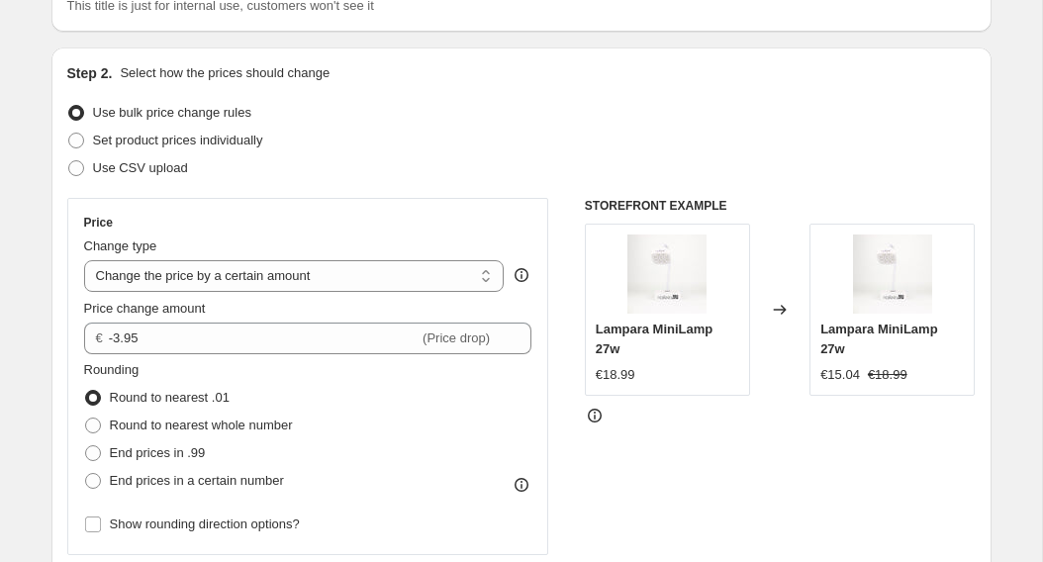
click at [506, 212] on div "Price Change type Change the price to a certain amount Change the price by a ce…" at bounding box center [308, 376] width 482 height 357
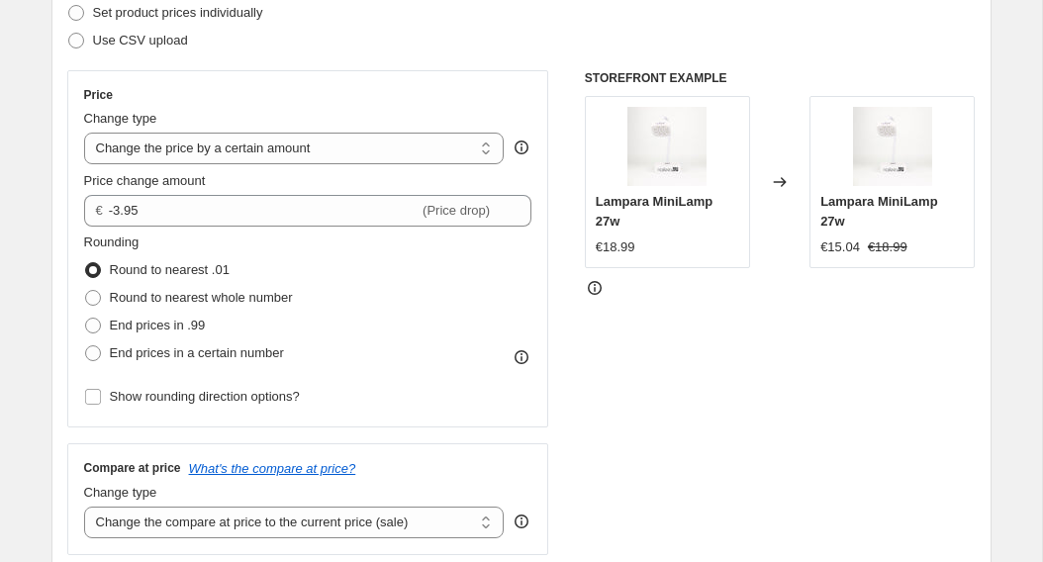
scroll to position [303, 0]
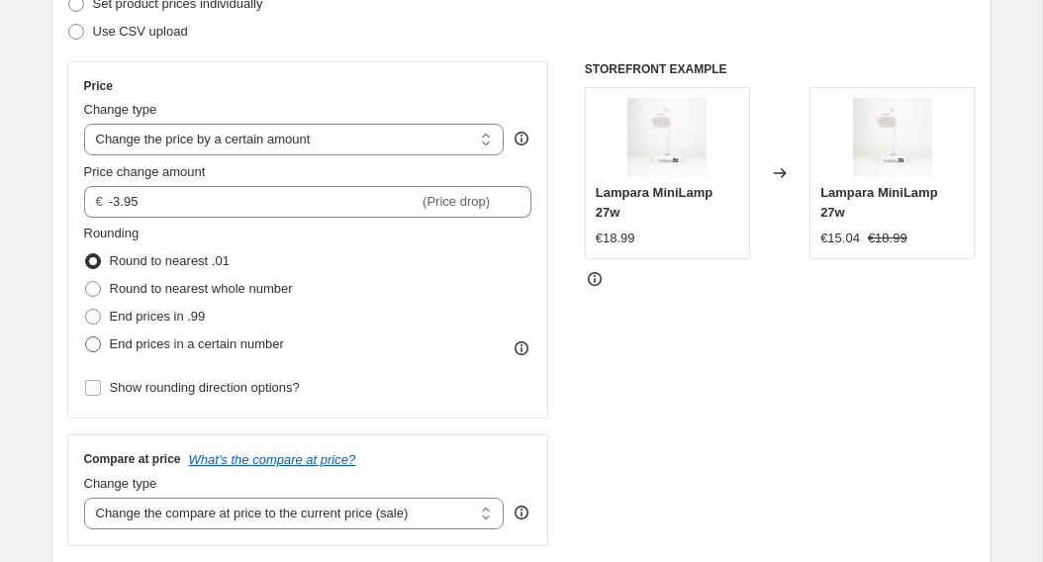
click at [98, 344] on span at bounding box center [93, 345] width 16 height 16
click at [86, 338] on input "End prices in a certain number" at bounding box center [85, 337] width 1 height 1
radio input "true"
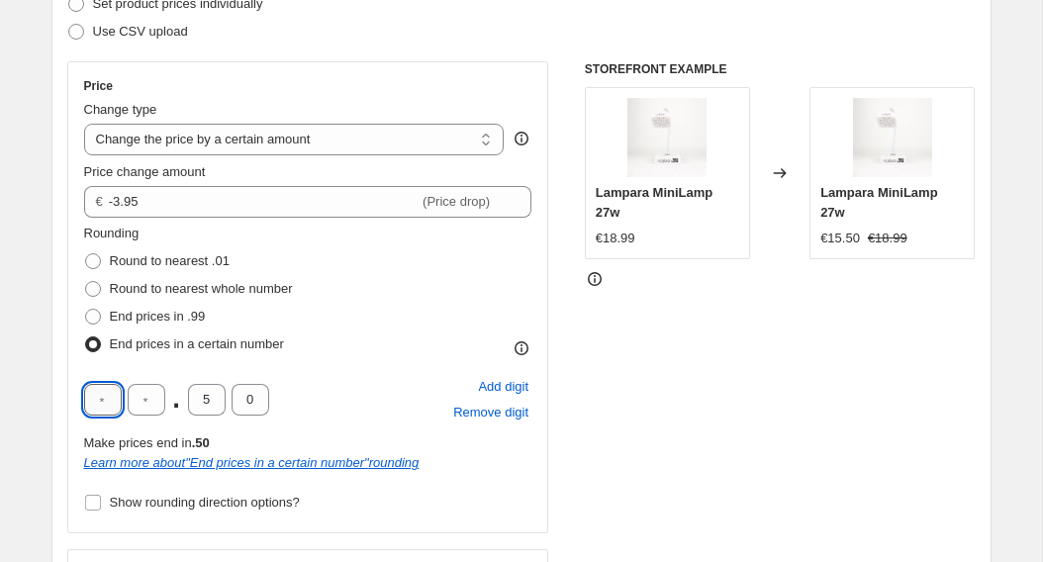
click at [109, 407] on input "text" at bounding box center [103, 400] width 38 height 32
click at [149, 396] on input "text" at bounding box center [147, 400] width 38 height 32
type input "3"
type input "9"
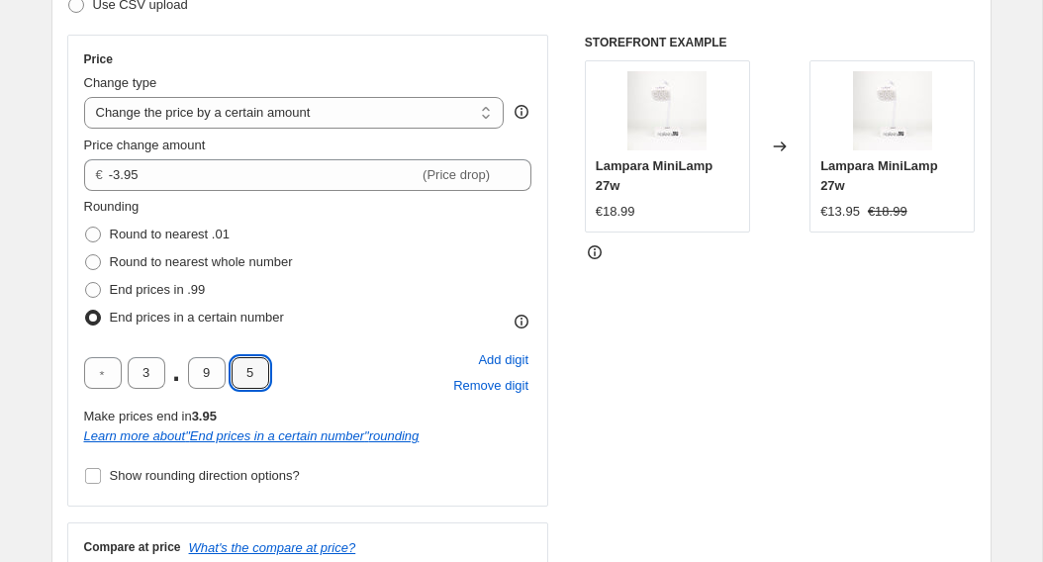
scroll to position [337, 0]
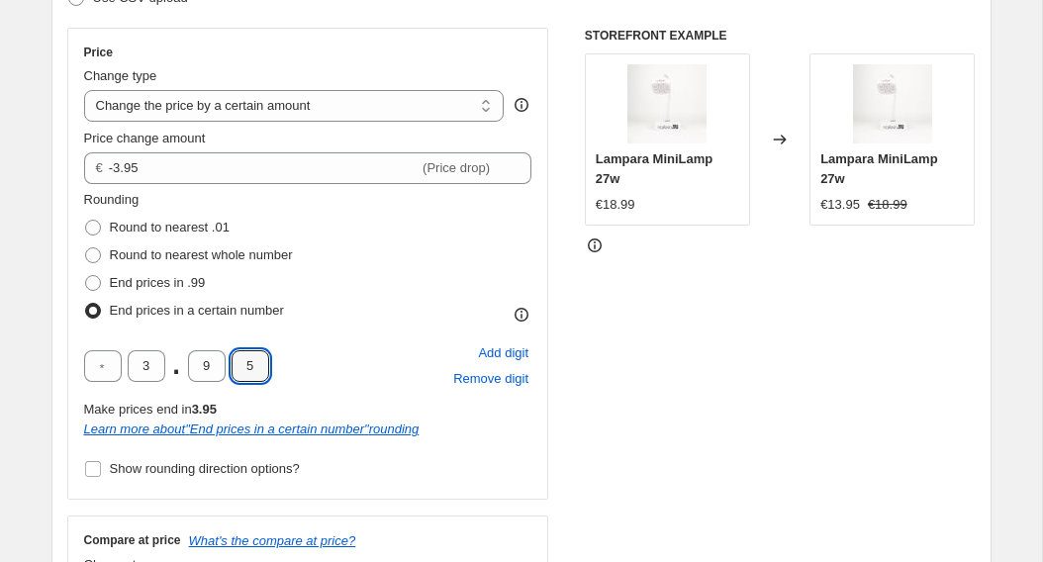
type input "5"
click at [624, 506] on div "STOREFRONT EXAMPLE Lampara MiniLamp 27w €18.99 Changed to Lampara MiniLamp 27w …" at bounding box center [780, 328] width 391 height 600
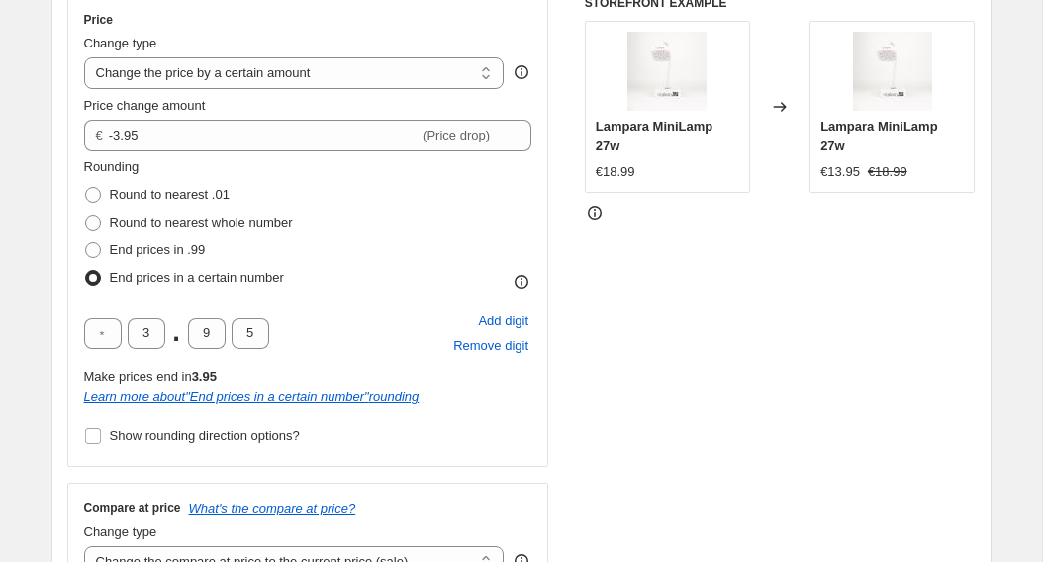
scroll to position [377, 0]
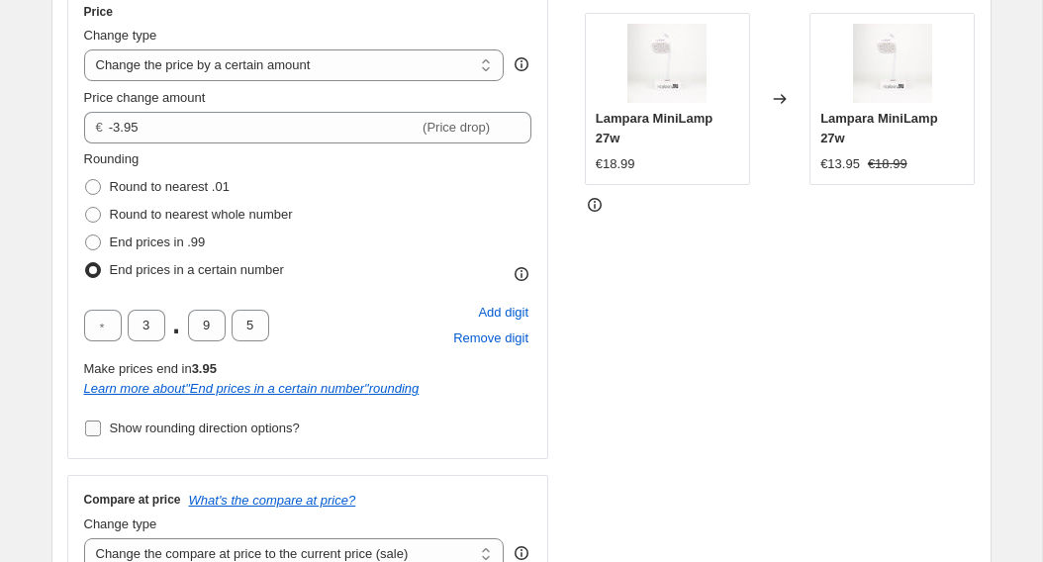
click at [91, 434] on input "Show rounding direction options?" at bounding box center [93, 429] width 16 height 16
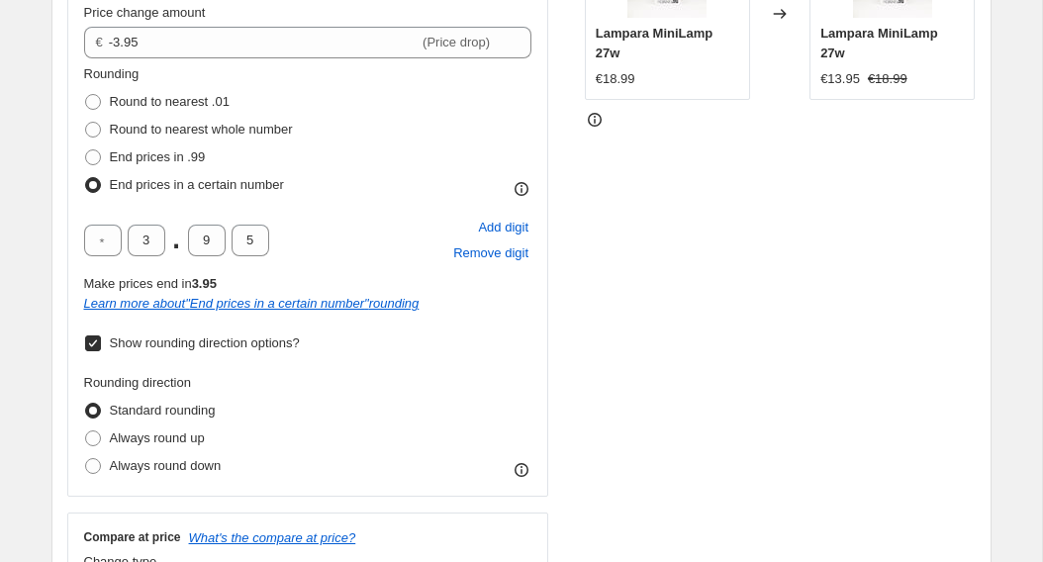
scroll to position [472, 0]
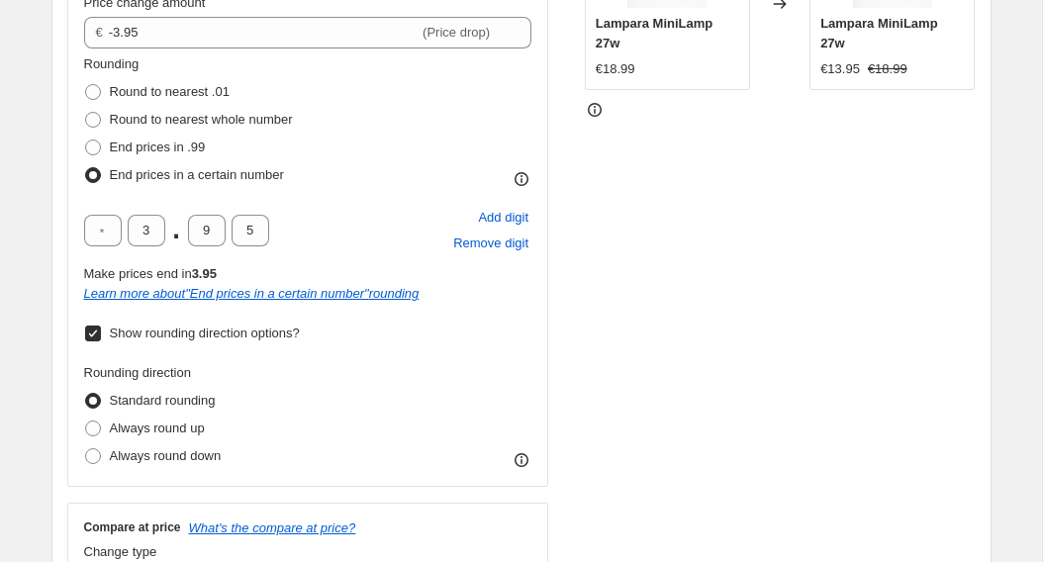
click at [95, 332] on input "Show rounding direction options?" at bounding box center [93, 334] width 16 height 16
checkbox input "false"
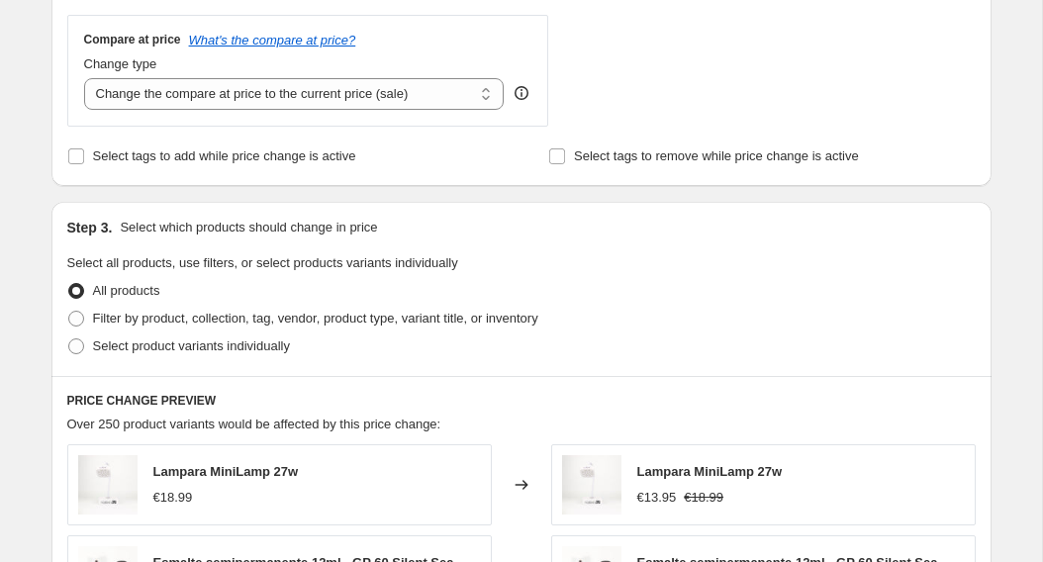
scroll to position [839, 0]
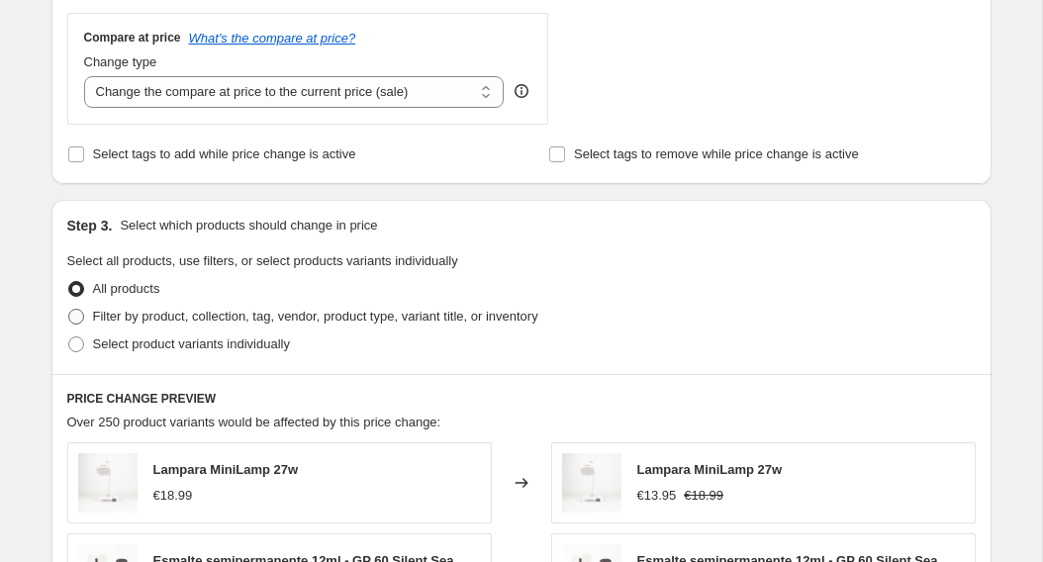
click at [79, 321] on span at bounding box center [76, 317] width 16 height 16
click at [69, 310] on input "Filter by product, collection, tag, vendor, product type, variant title, or inv…" at bounding box center [68, 309] width 1 height 1
radio input "true"
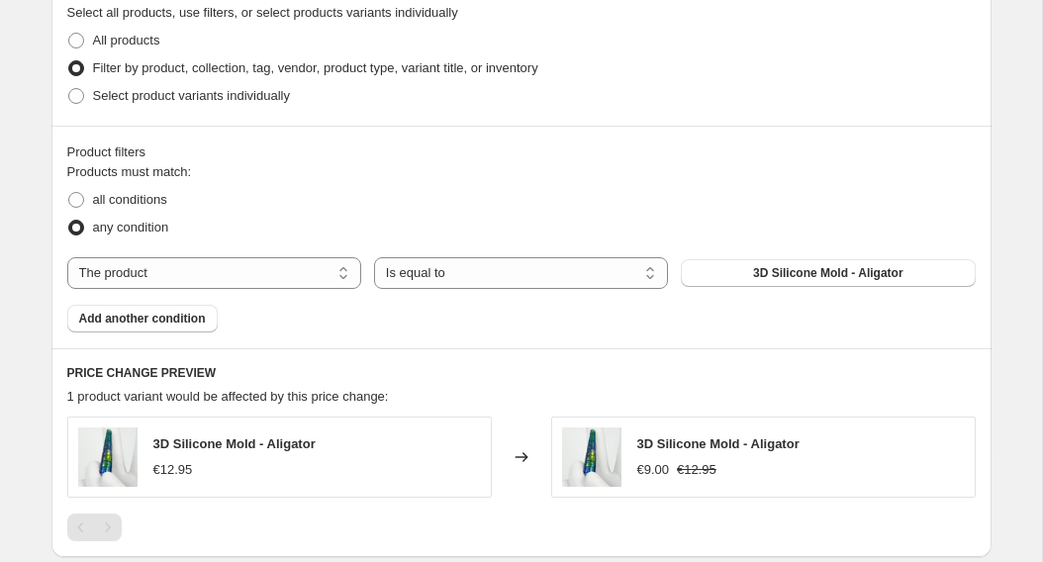
scroll to position [1090, 0]
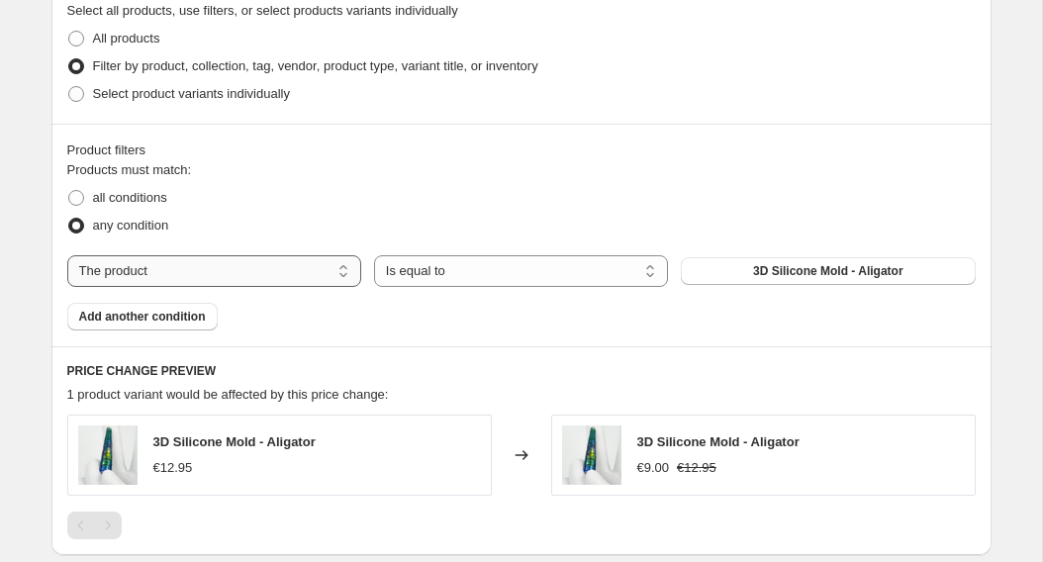
click at [177, 280] on select "The product The product's collection The product's vendor The product's type Th…" at bounding box center [214, 271] width 294 height 32
select select "collection"
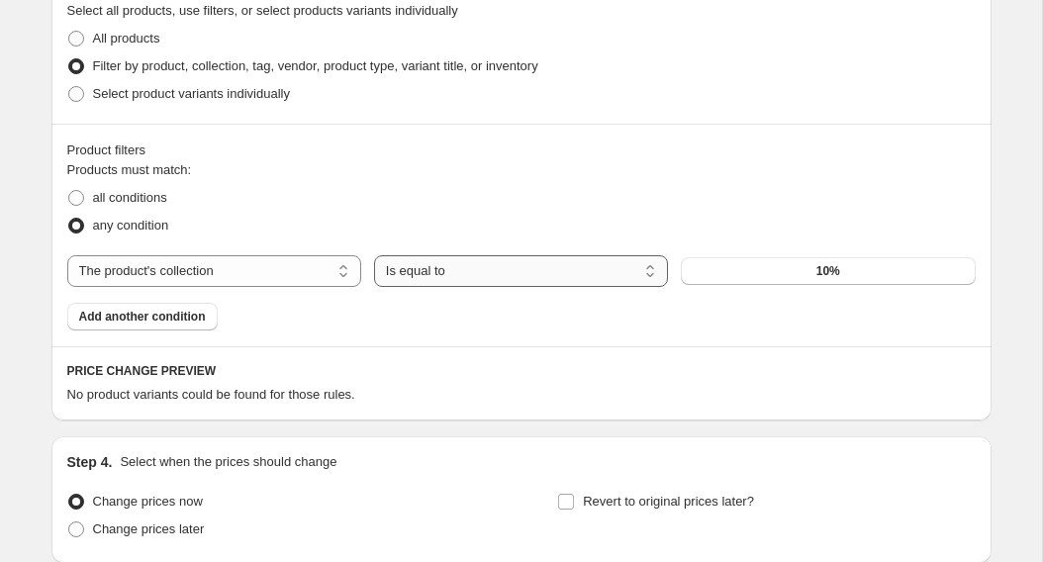
click at [644, 278] on select "Is equal to Is not equal to" at bounding box center [521, 271] width 294 height 32
click at [374, 255] on select "Is equal to Is not equal to" at bounding box center [521, 271] width 294 height 32
click at [711, 285] on div "The product The product's collection The product's vendor The product's type Th…" at bounding box center [521, 271] width 909 height 32
click at [711, 279] on button "10%" at bounding box center [828, 271] width 294 height 28
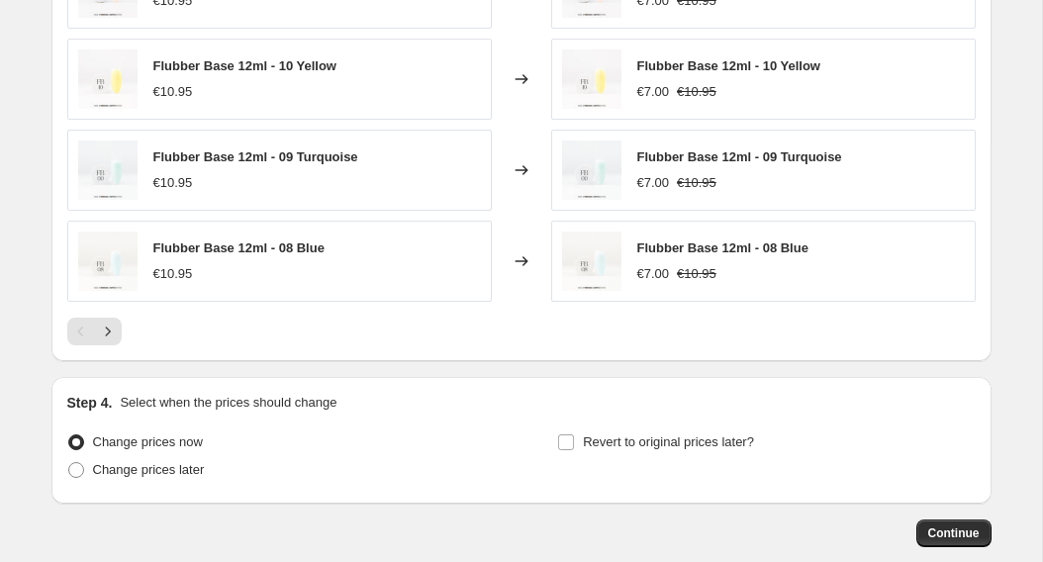
scroll to position [1754, 0]
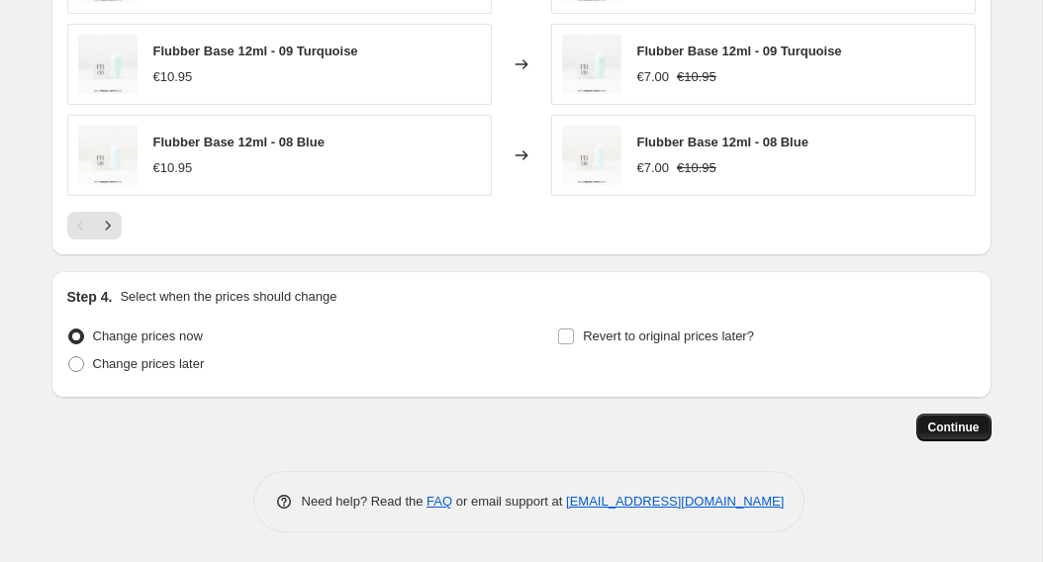
click at [964, 436] on button "Continue" at bounding box center [954, 428] width 75 height 28
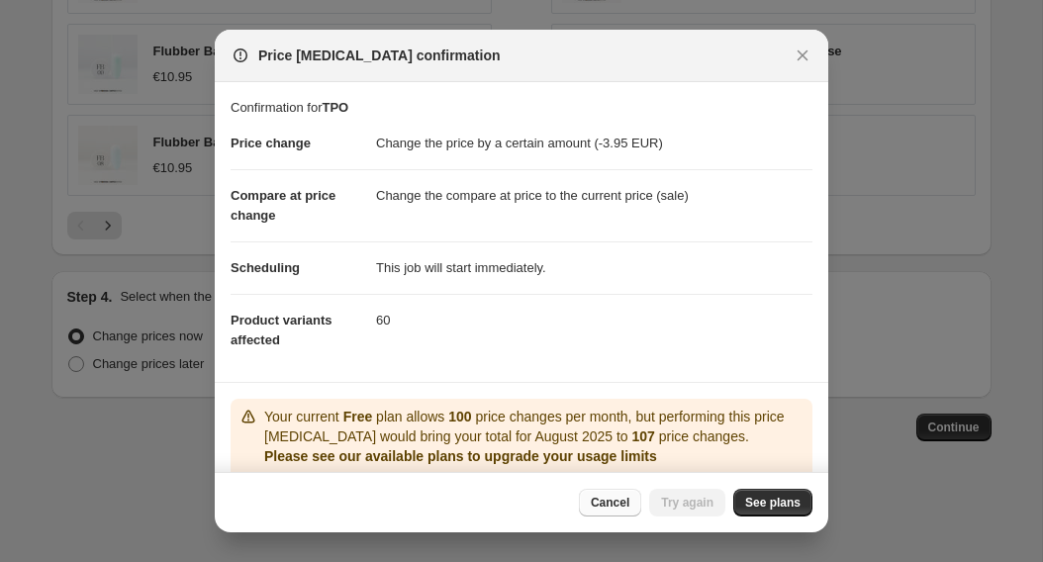
click at [627, 506] on span "Cancel" at bounding box center [610, 503] width 39 height 16
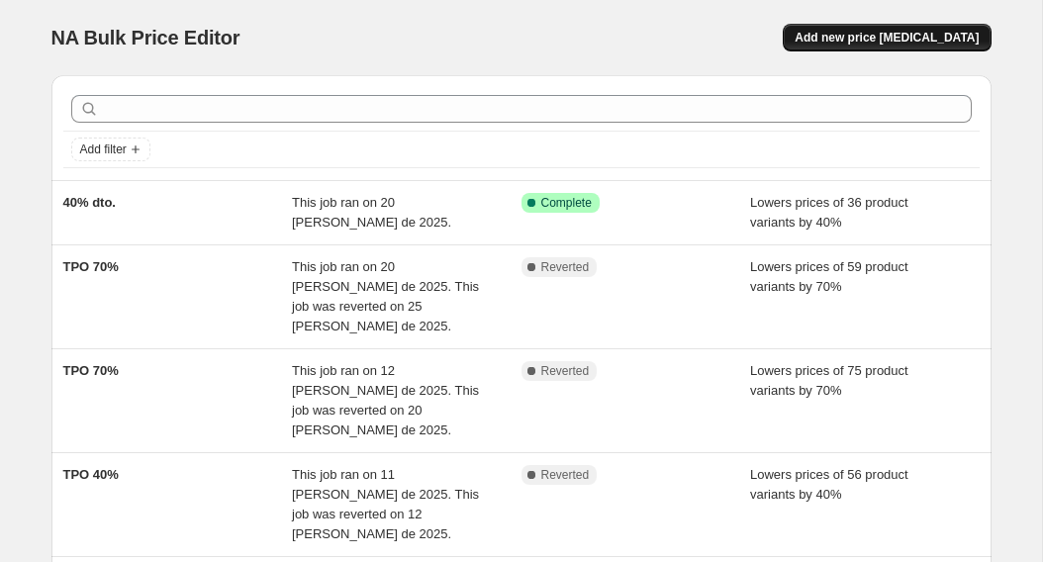
click at [887, 31] on span "Add new price [MEDICAL_DATA]" at bounding box center [887, 38] width 184 height 16
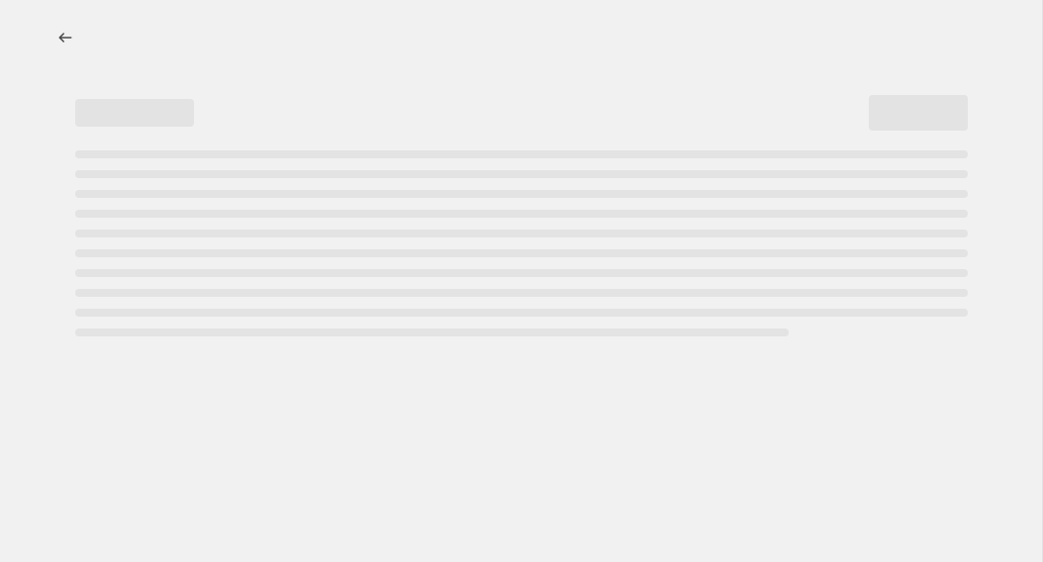
select select "percentage"
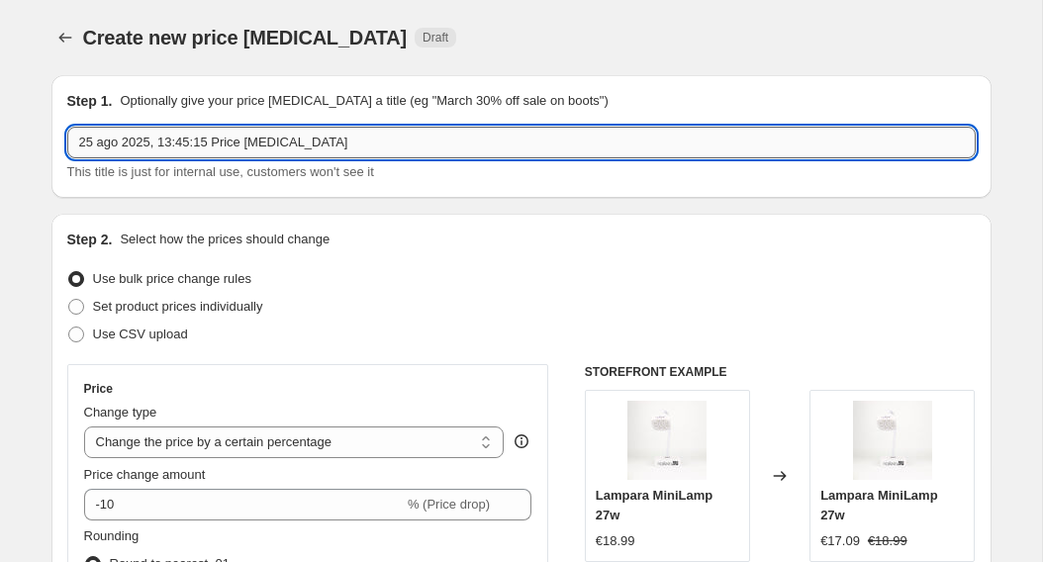
click at [356, 139] on input "25 ago 2025, 13:45:15 Price [MEDICAL_DATA]" at bounding box center [521, 143] width 909 height 32
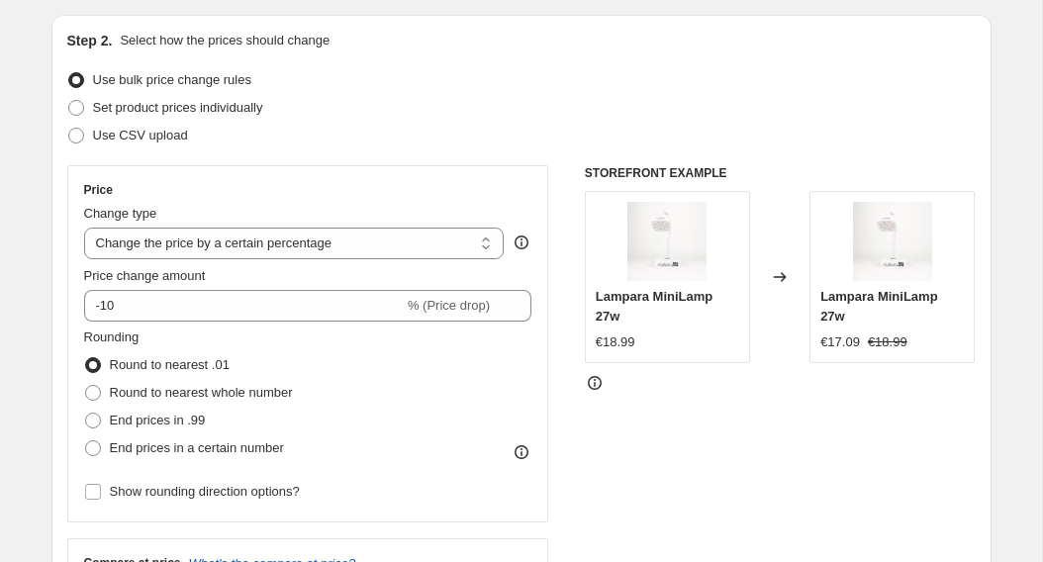
scroll to position [203, 0]
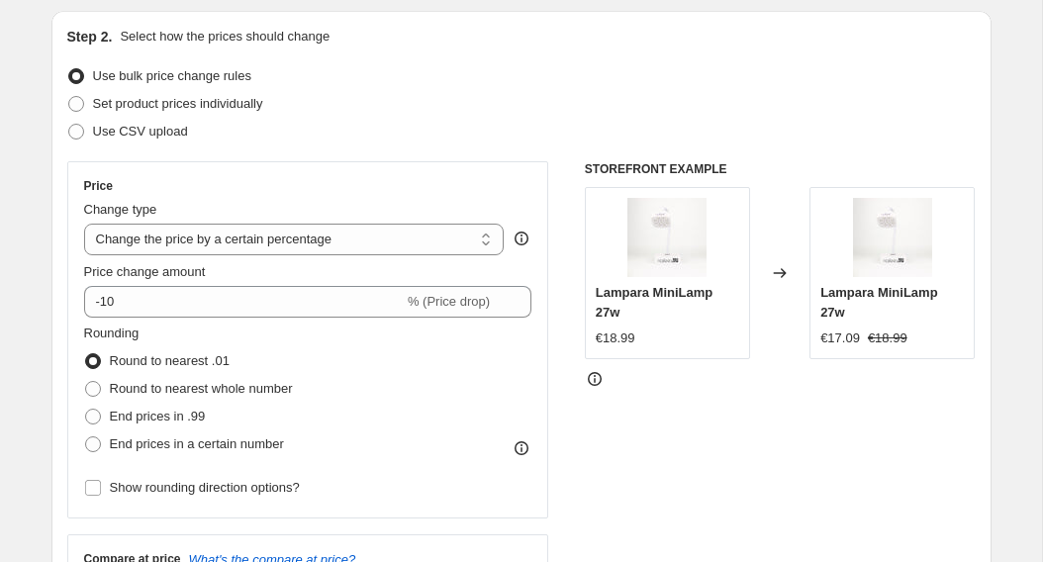
type input "TPO"
click at [371, 231] on select "Change the price to a certain amount Change the price by a certain amount Chang…" at bounding box center [294, 240] width 421 height 32
select select "by"
click at [84, 224] on select "Change the price to a certain amount Change the price by a certain amount Chang…" at bounding box center [294, 240] width 421 height 32
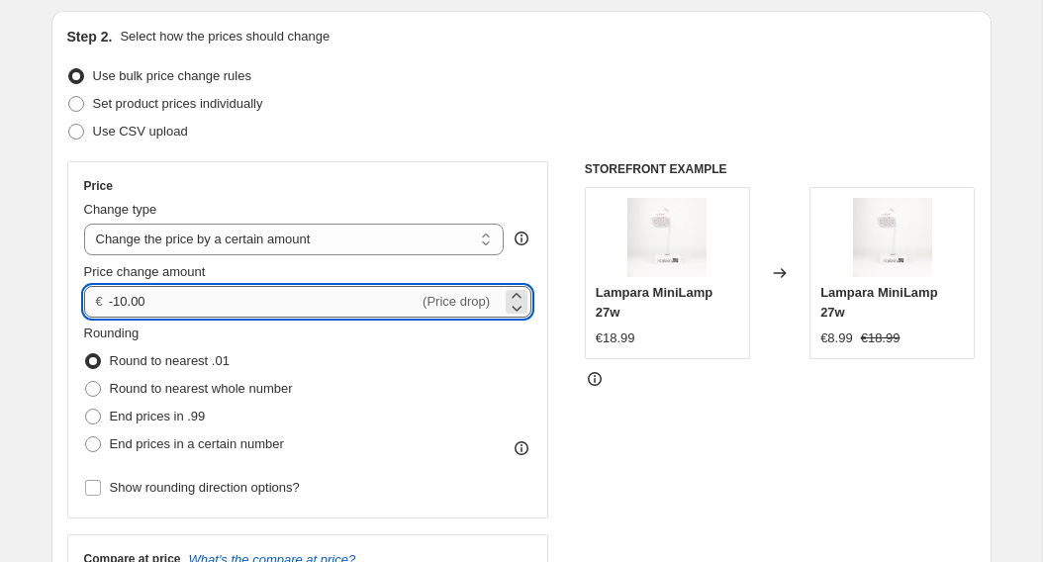
click at [344, 297] on input "-10.00" at bounding box center [264, 302] width 310 height 32
type input "-1"
type input "-3"
type input "-3.95"
click at [390, 329] on div "Rounding Round to nearest .01 Round to nearest whole number End prices in .99 E…" at bounding box center [308, 391] width 448 height 135
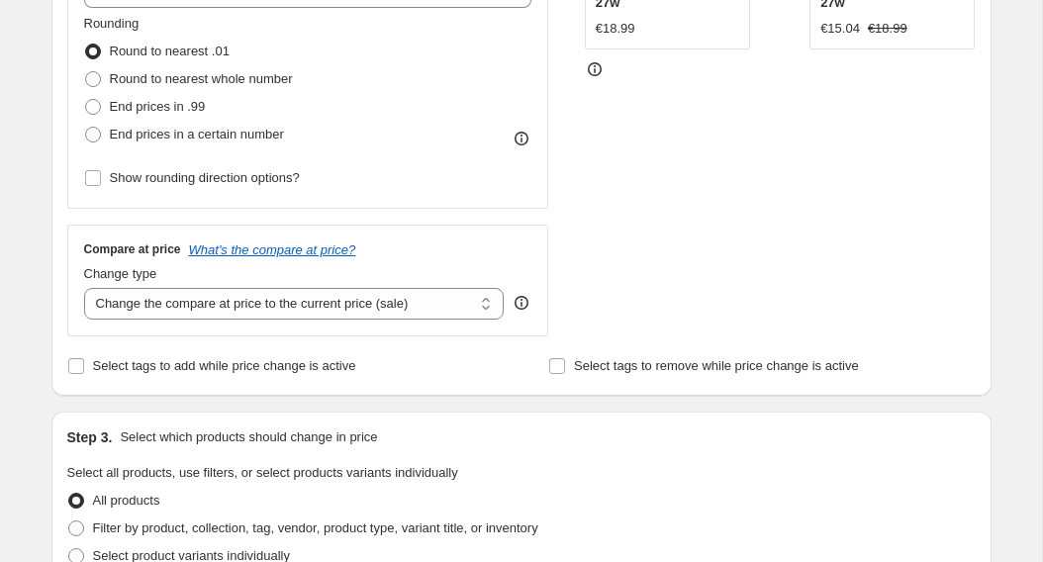
scroll to position [517, 0]
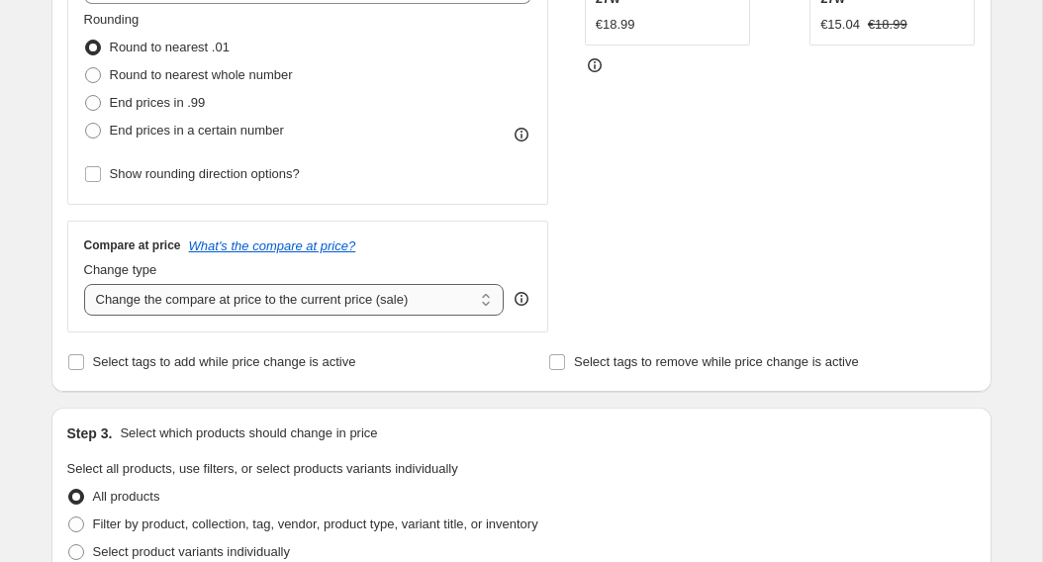
click at [383, 303] on select "Change the compare at price to the current price (sale) Change the compare at p…" at bounding box center [294, 300] width 421 height 32
select select "remove"
click at [84, 284] on select "Change the compare at price to the current price (sale) Change the compare at p…" at bounding box center [294, 300] width 421 height 32
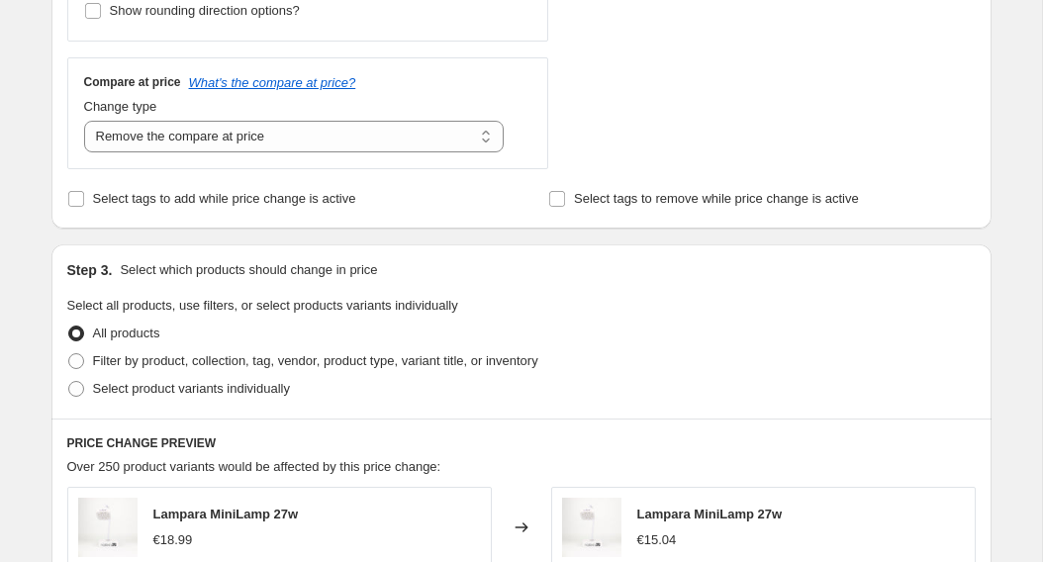
scroll to position [688, 0]
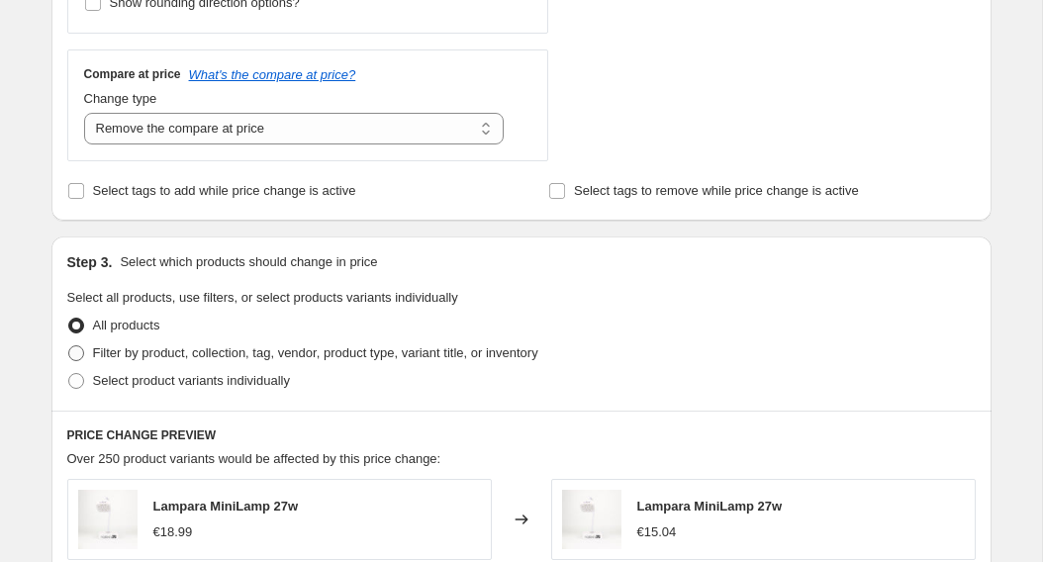
click at [317, 352] on span "Filter by product, collection, tag, vendor, product type, variant title, or inv…" at bounding box center [315, 352] width 445 height 15
click at [69, 346] on input "Filter by product, collection, tag, vendor, product type, variant title, or inv…" at bounding box center [68, 345] width 1 height 1
radio input "true"
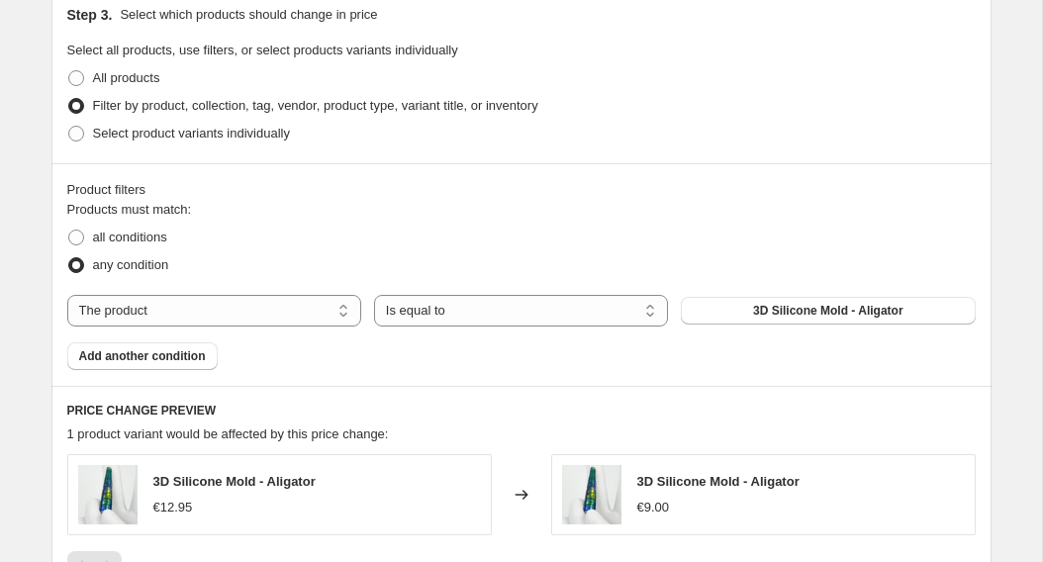
scroll to position [966, 0]
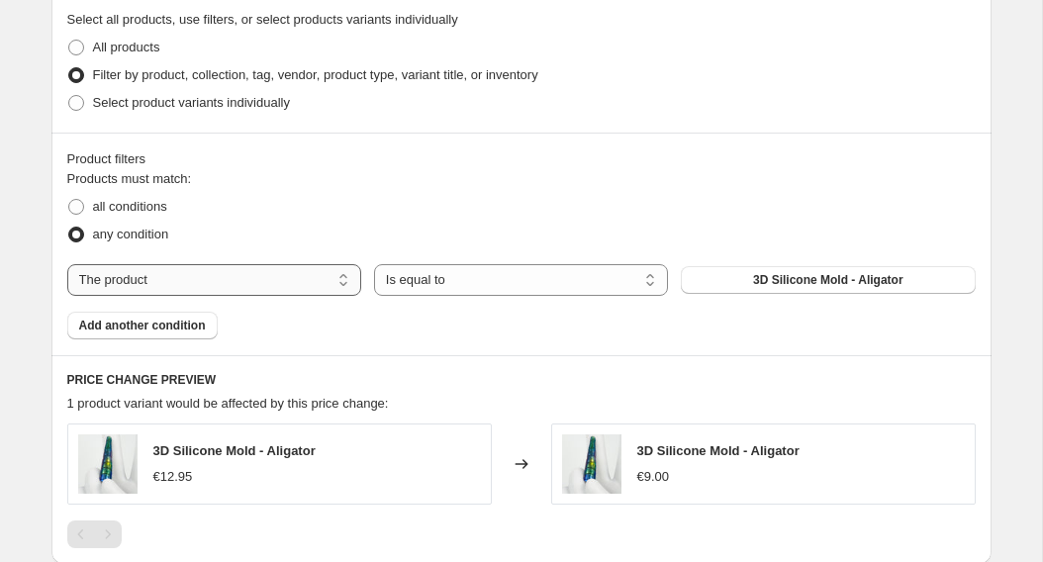
click at [317, 279] on select "The product The product's collection The product's vendor The product's type Th…" at bounding box center [214, 280] width 294 height 32
select select "collection"
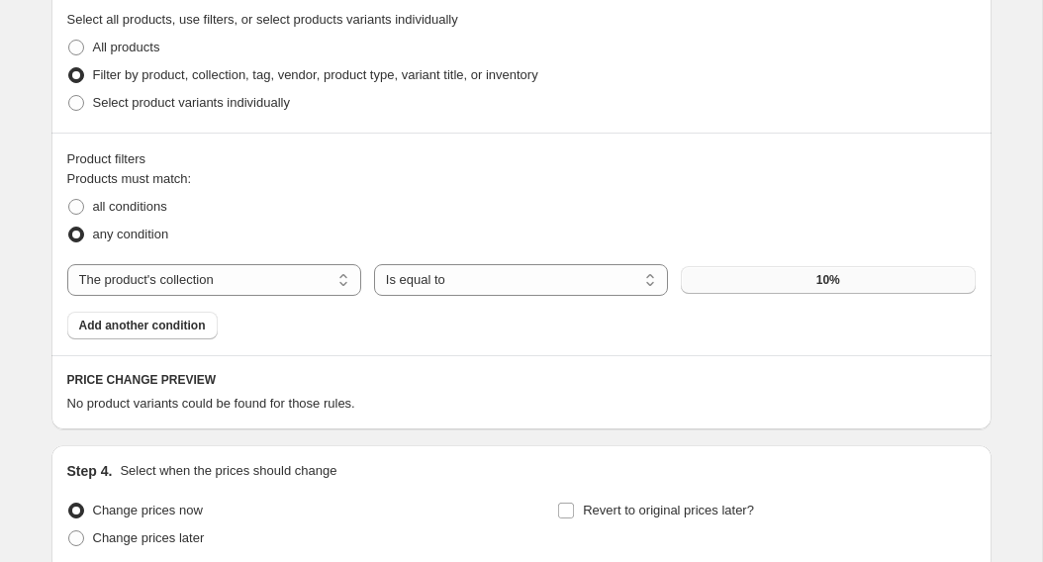
click at [759, 275] on button "10%" at bounding box center [828, 280] width 294 height 28
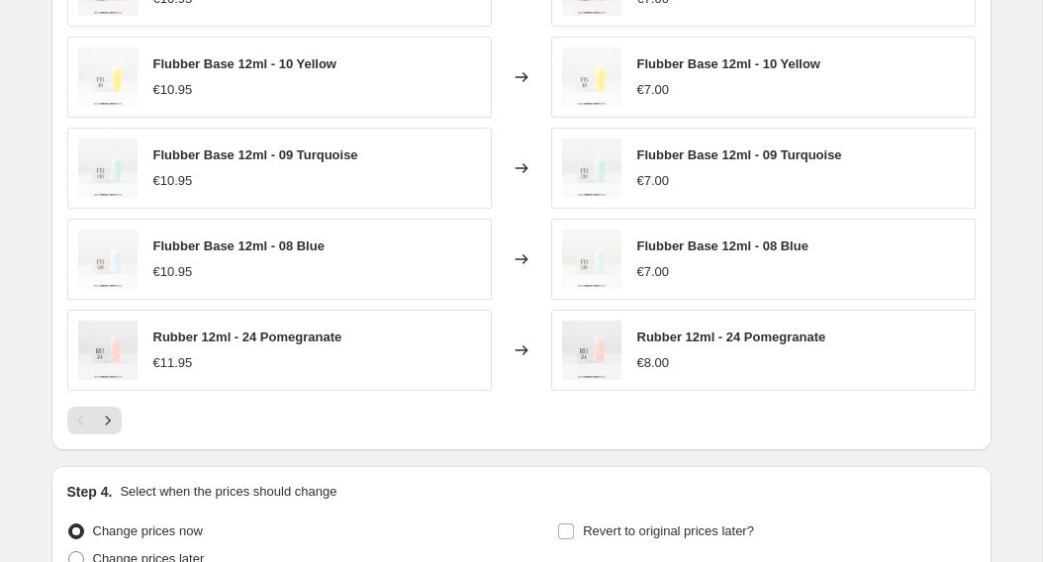
scroll to position [1639, 0]
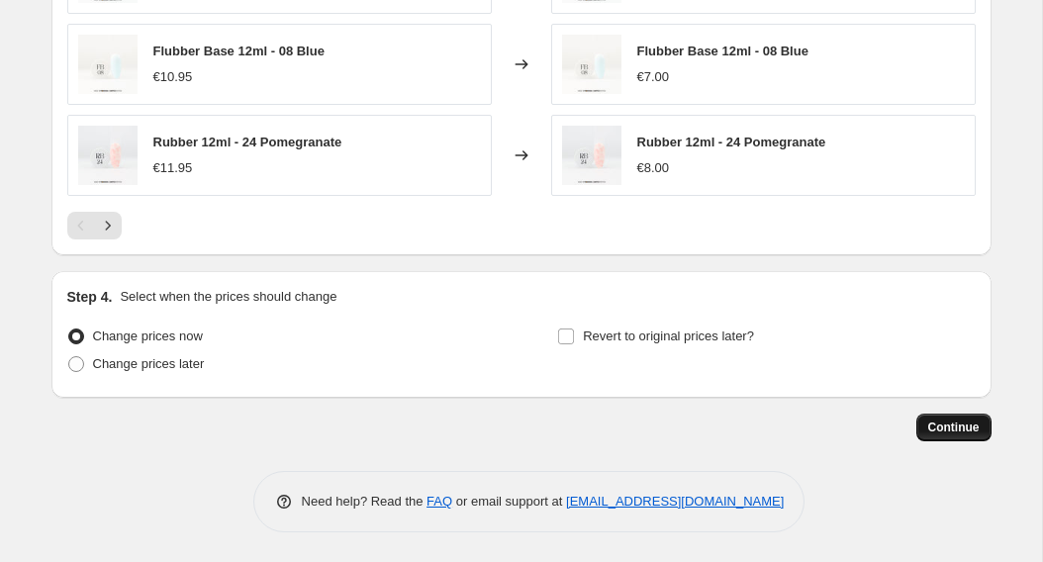
click at [969, 429] on span "Continue" at bounding box center [953, 428] width 51 height 16
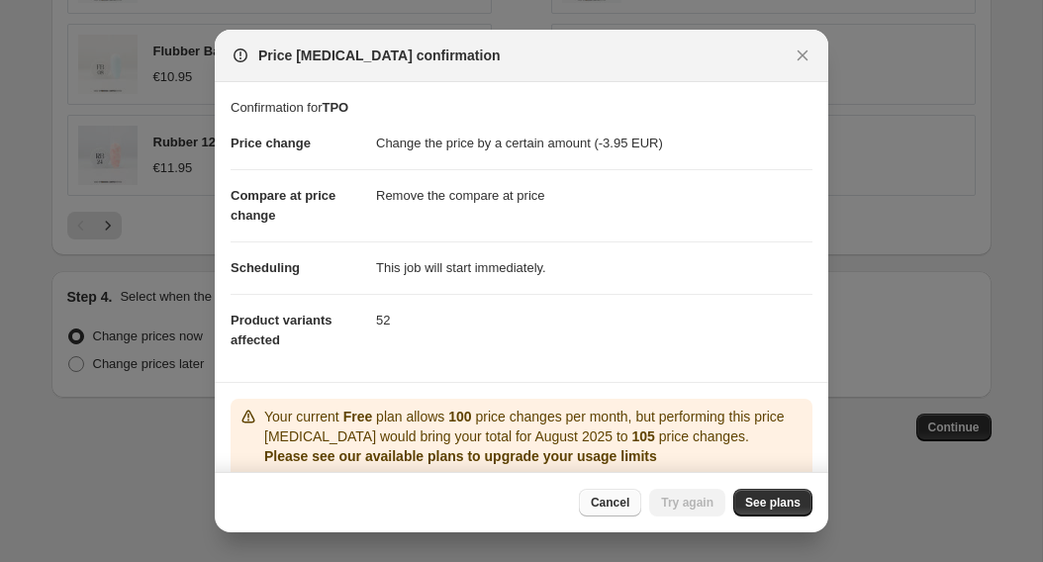
click at [606, 500] on span "Cancel" at bounding box center [610, 503] width 39 height 16
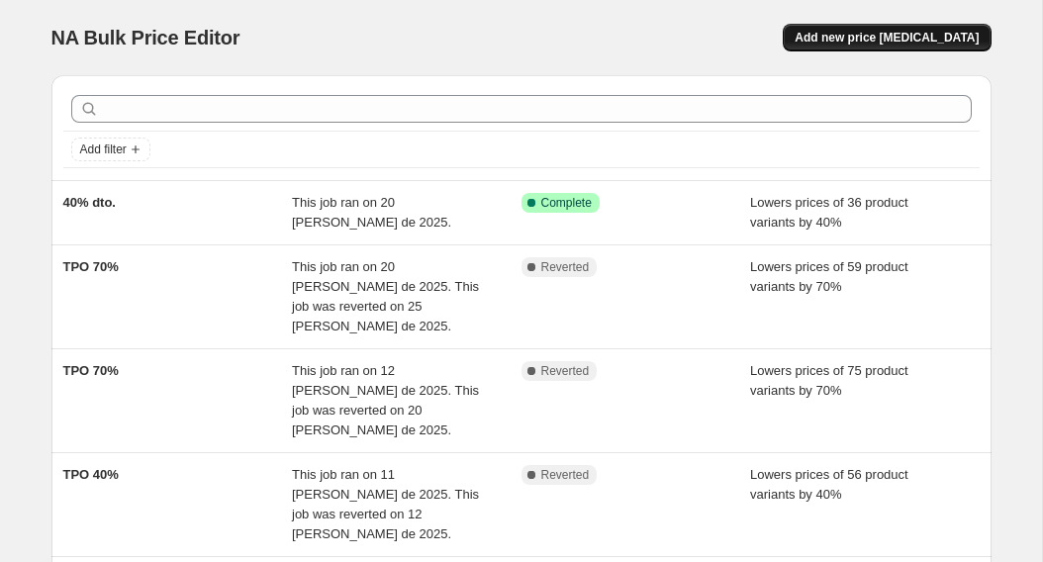
click at [915, 47] on button "Add new price [MEDICAL_DATA]" at bounding box center [887, 38] width 208 height 28
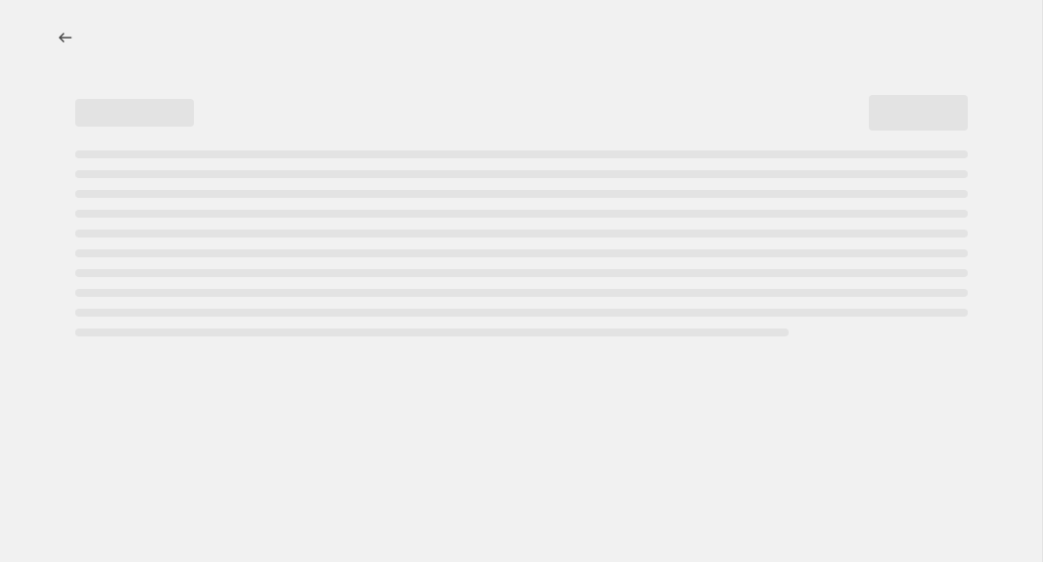
select select "percentage"
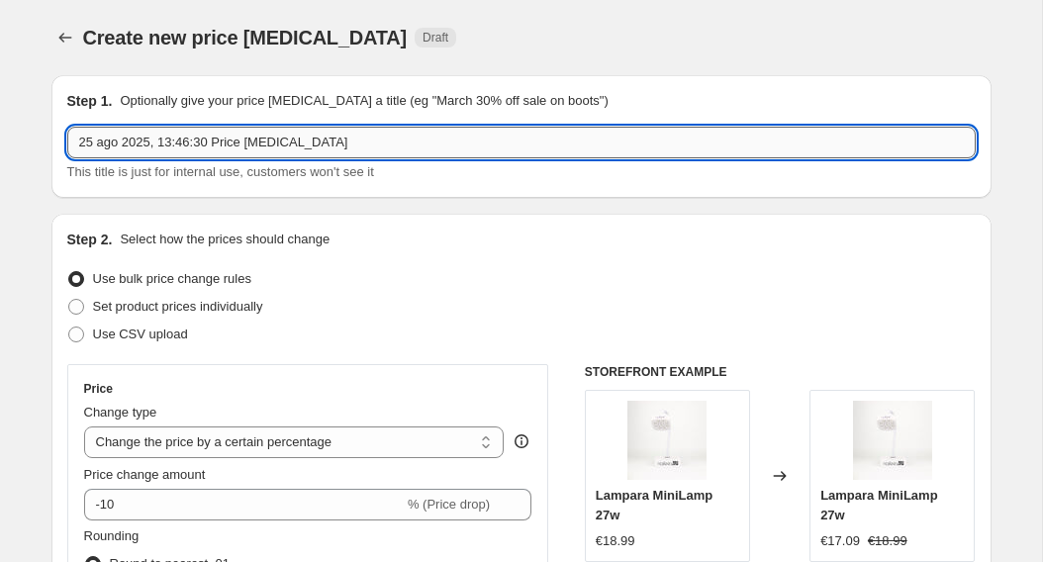
click at [614, 153] on input "25 ago 2025, 13:46:30 Price [MEDICAL_DATA]" at bounding box center [521, 143] width 909 height 32
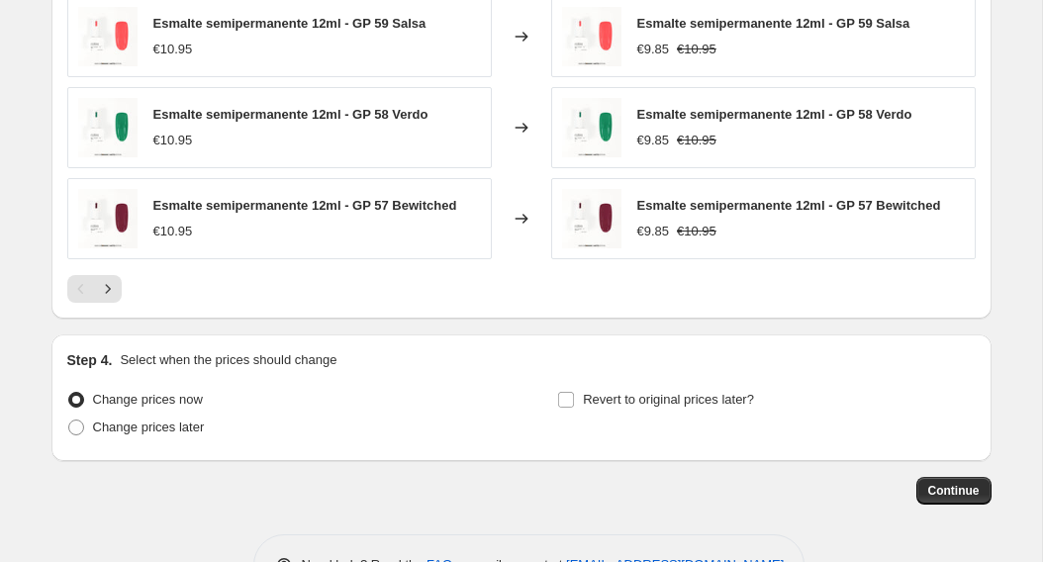
scroll to position [1416, 0]
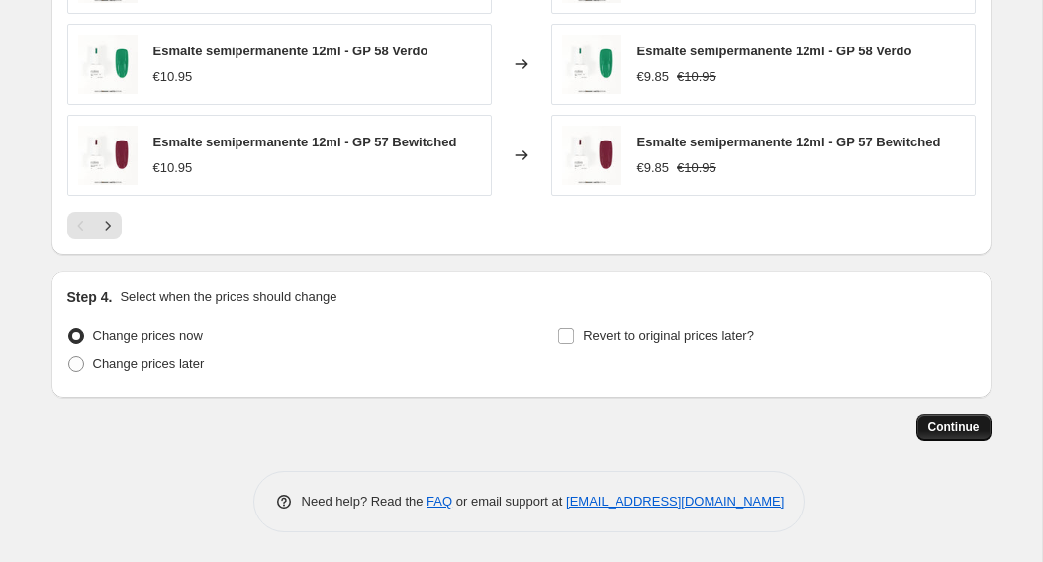
click at [966, 438] on button "Continue" at bounding box center [954, 428] width 75 height 28
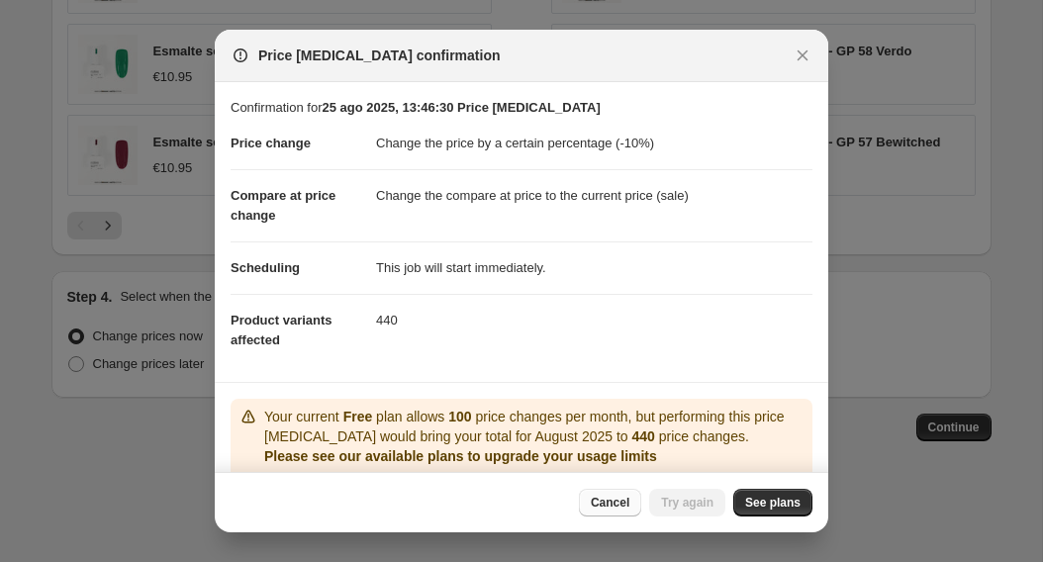
click at [717, 499] on div "Cancel Try again See plans" at bounding box center [696, 503] width 234 height 28
click at [769, 501] on span "See plans" at bounding box center [772, 503] width 55 height 16
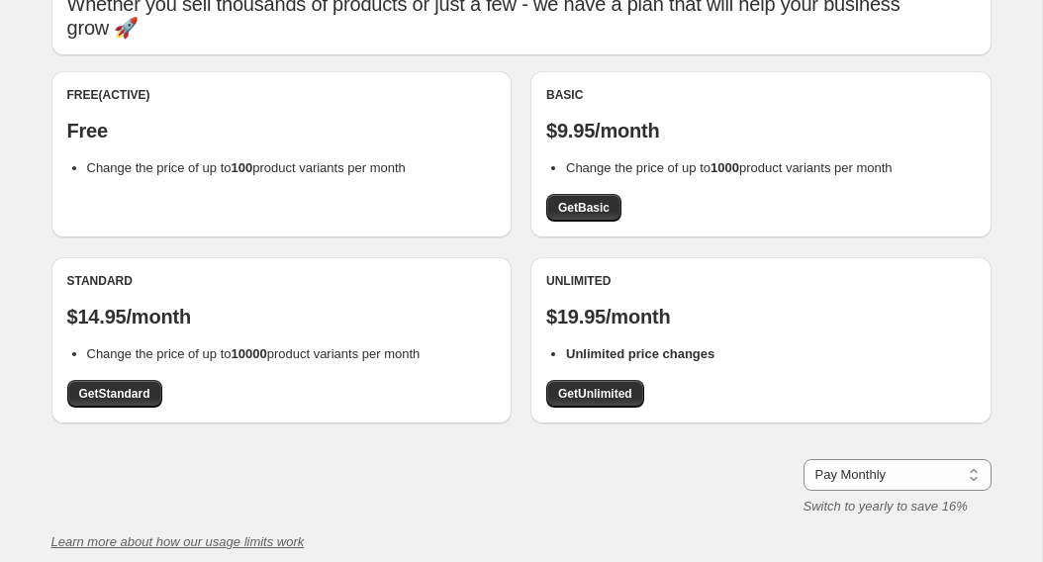
scroll to position [93, 0]
